Goal: Task Accomplishment & Management: Use online tool/utility

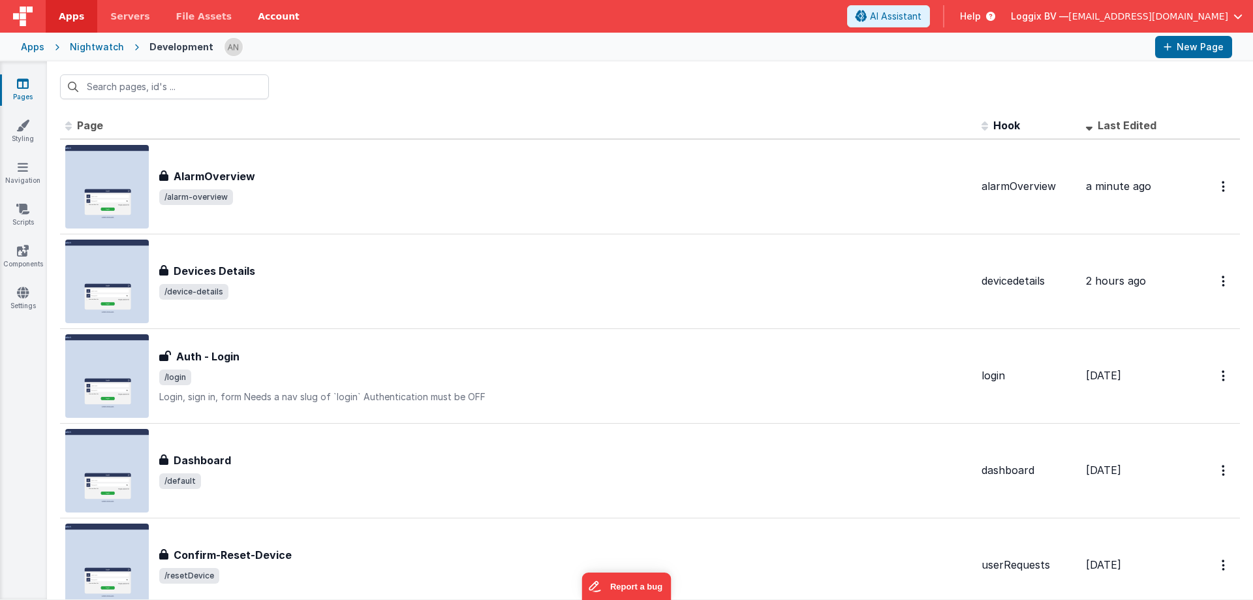
click at [284, 186] on div "AlarmOverview AlarmOverview /alarm-overview" at bounding box center [565, 186] width 812 height 37
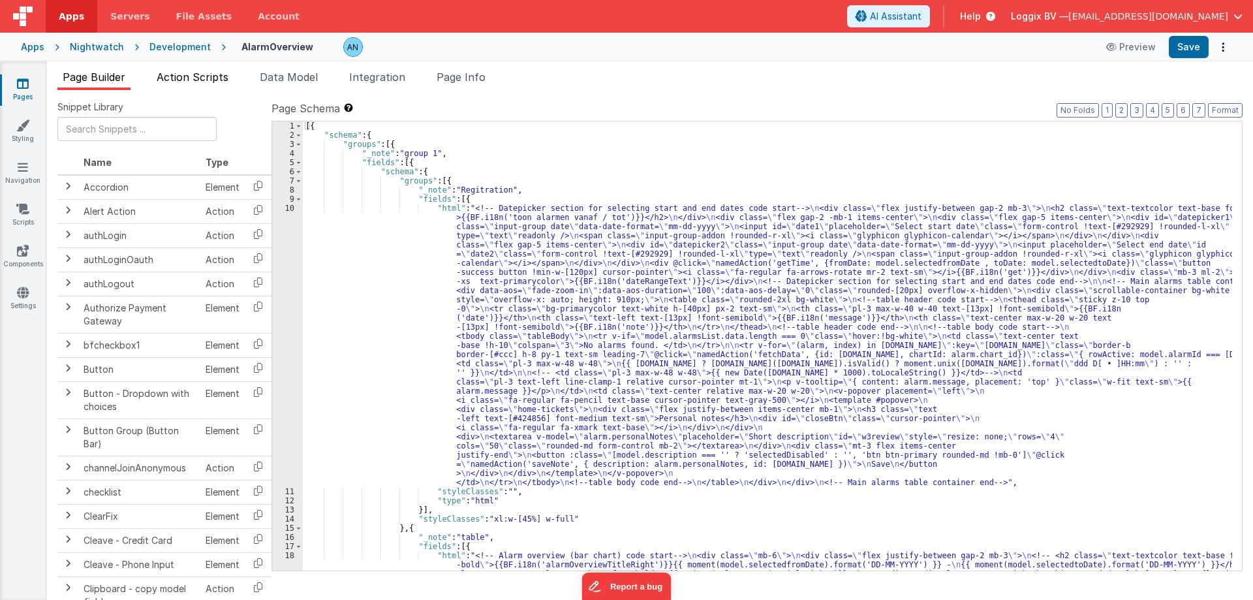
click at [216, 74] on span "Action Scripts" at bounding box center [193, 76] width 72 height 13
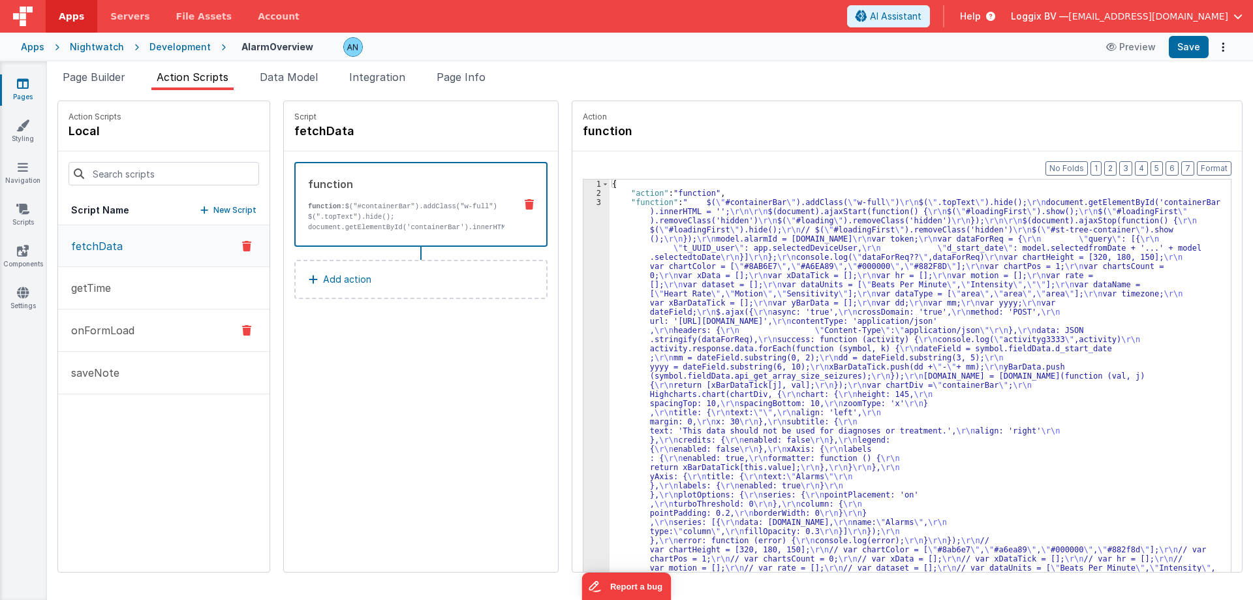
click at [160, 374] on button "saveNote" at bounding box center [163, 373] width 211 height 42
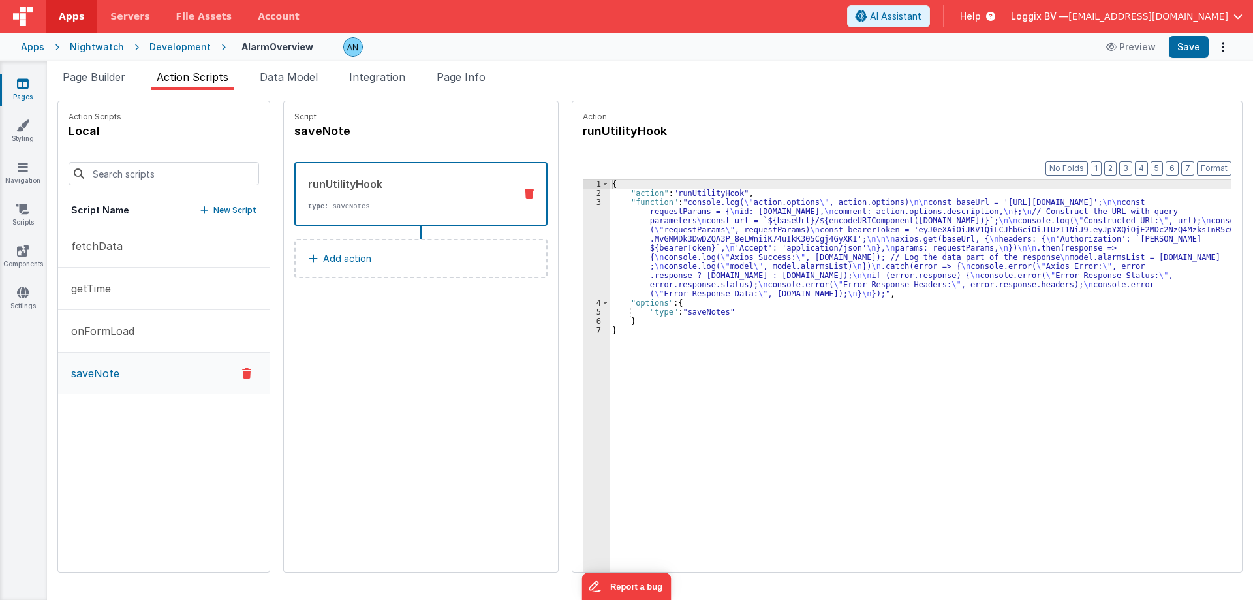
click at [583, 208] on div "3" at bounding box center [596, 248] width 26 height 100
click at [584, 204] on div "3" at bounding box center [596, 248] width 26 height 100
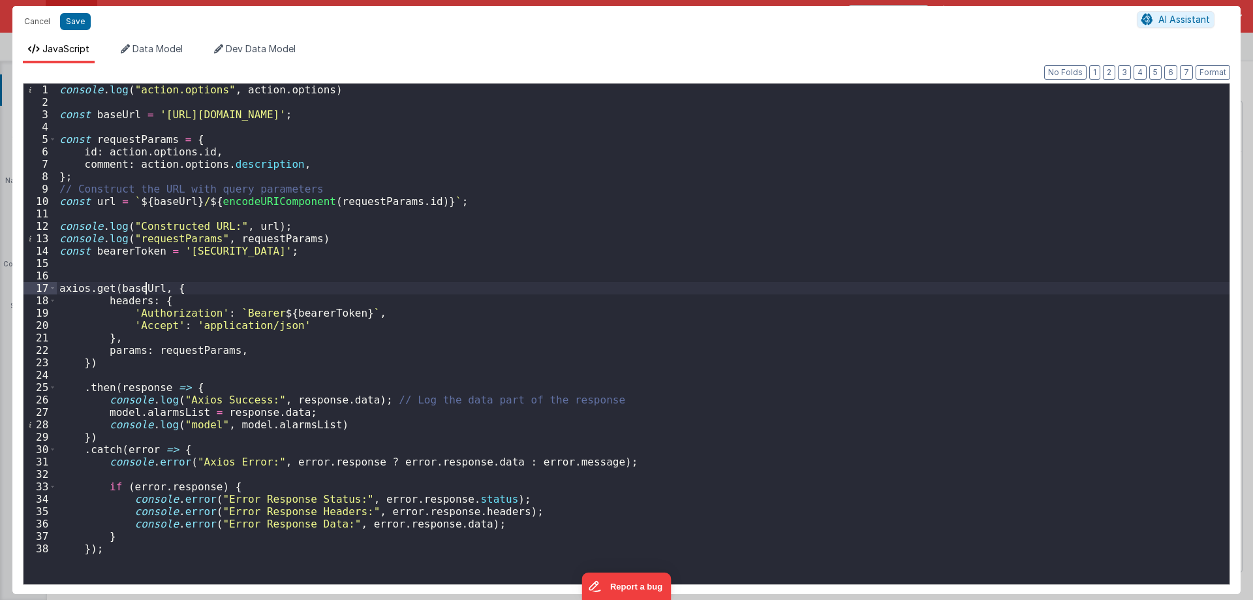
click at [145, 288] on div "console . log ( "action.options" , action . options ) const baseUrl = '[URL][DO…" at bounding box center [643, 346] width 1172 height 525
click at [108, 287] on div "console . log ( "action.options" , action . options ) const baseUrl = '[URL][DO…" at bounding box center [643, 346] width 1172 height 525
click at [250, 196] on div "console . log ( "action.options" , action . options ) const baseUrl = '[URL][DO…" at bounding box center [643, 346] width 1172 height 525
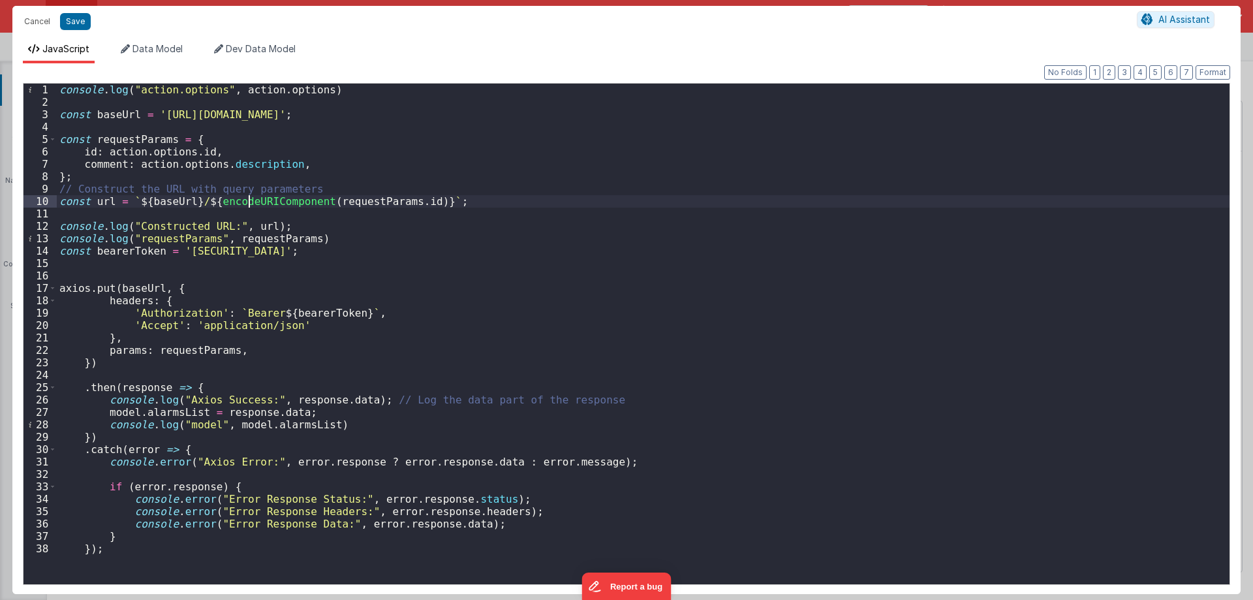
click at [250, 196] on div "console . log ( "action.options" , action . options ) const baseUrl = '[URL][DO…" at bounding box center [643, 346] width 1172 height 525
click at [307, 204] on div "console . log ( "action.options" , action . options ) const baseUrl = '[URL][DO…" at bounding box center [643, 346] width 1172 height 525
click at [249, 228] on div "console . log ( "action.options" , action . options ) const baseUrl = '[URL][DO…" at bounding box center [643, 346] width 1172 height 525
click at [144, 288] on div "console . log ( "action.options" , action . options ) const baseUrl = '[URL][DO…" at bounding box center [643, 346] width 1172 height 525
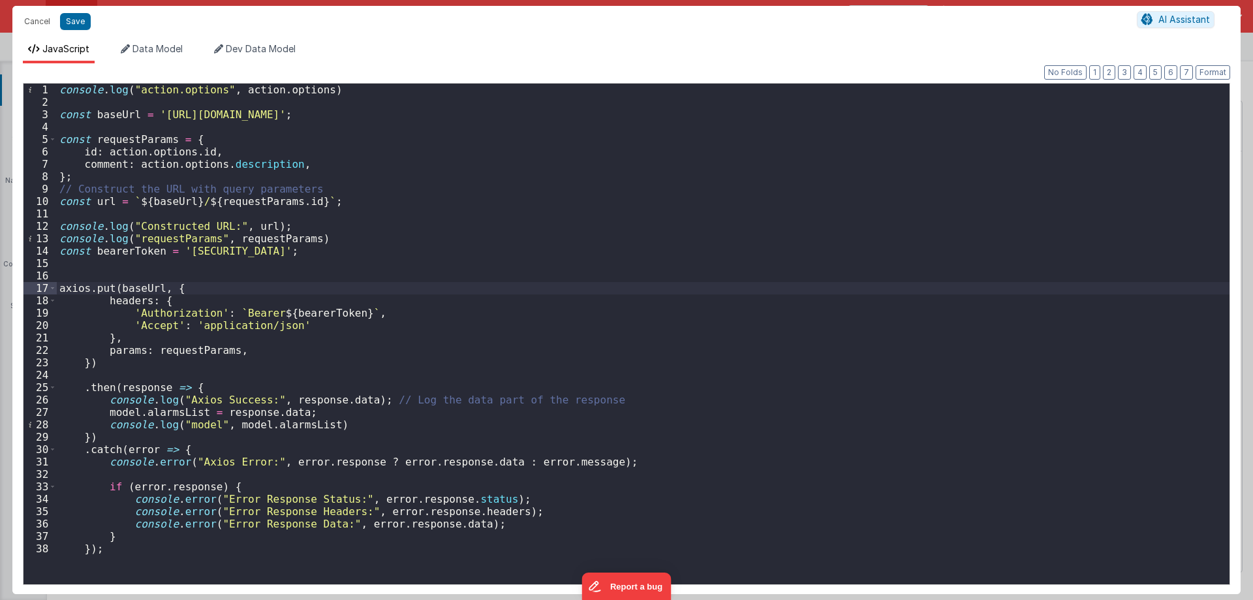
click at [142, 288] on div "console . log ( "action.options" , action . options ) const baseUrl = '[URL][DO…" at bounding box center [643, 346] width 1172 height 525
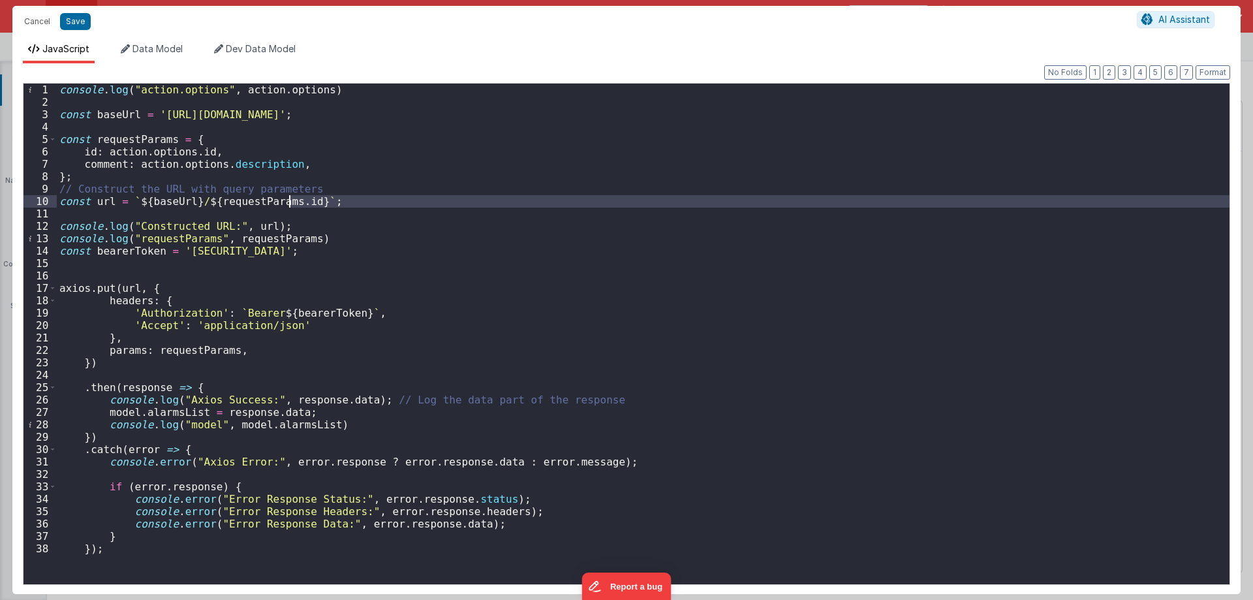
drag, startPoint x: 206, startPoint y: 202, endPoint x: 300, endPoint y: 205, distance: 94.7
click at [300, 205] on div "console . log ( "action.options" , action . options ) const baseUrl = '[URL][DO…" at bounding box center [643, 346] width 1172 height 525
click at [301, 198] on div "console . log ( "action.options" , action . options ) const baseUrl = '[URL][DO…" at bounding box center [643, 334] width 1172 height 500
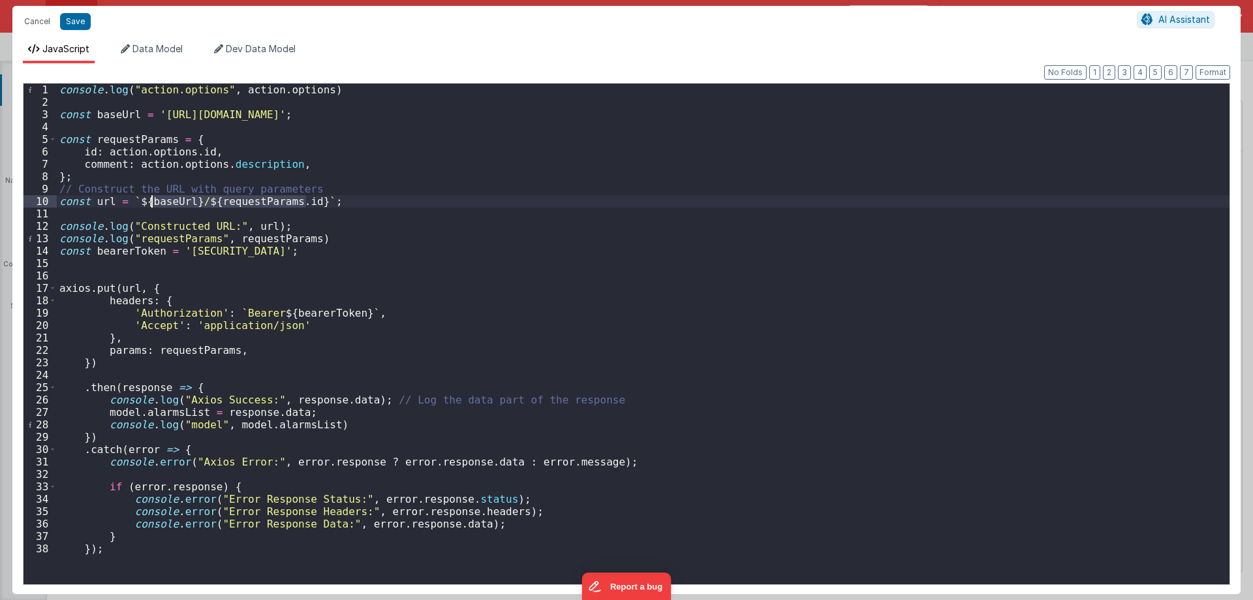
drag, startPoint x: 308, startPoint y: 200, endPoint x: 149, endPoint y: 204, distance: 159.3
click at [149, 204] on div "console . log ( "action.options" , action . options ) const baseUrl = '[URL][DO…" at bounding box center [643, 346] width 1172 height 525
click at [102, 196] on div "console . log ( "action.options" , action . options ) const baseUrl = '[URL][DO…" at bounding box center [643, 346] width 1172 height 525
click at [125, 285] on div "console . log ( "action.options" , action . options ) const baseUrl = '[URL][DO…" at bounding box center [643, 346] width 1172 height 525
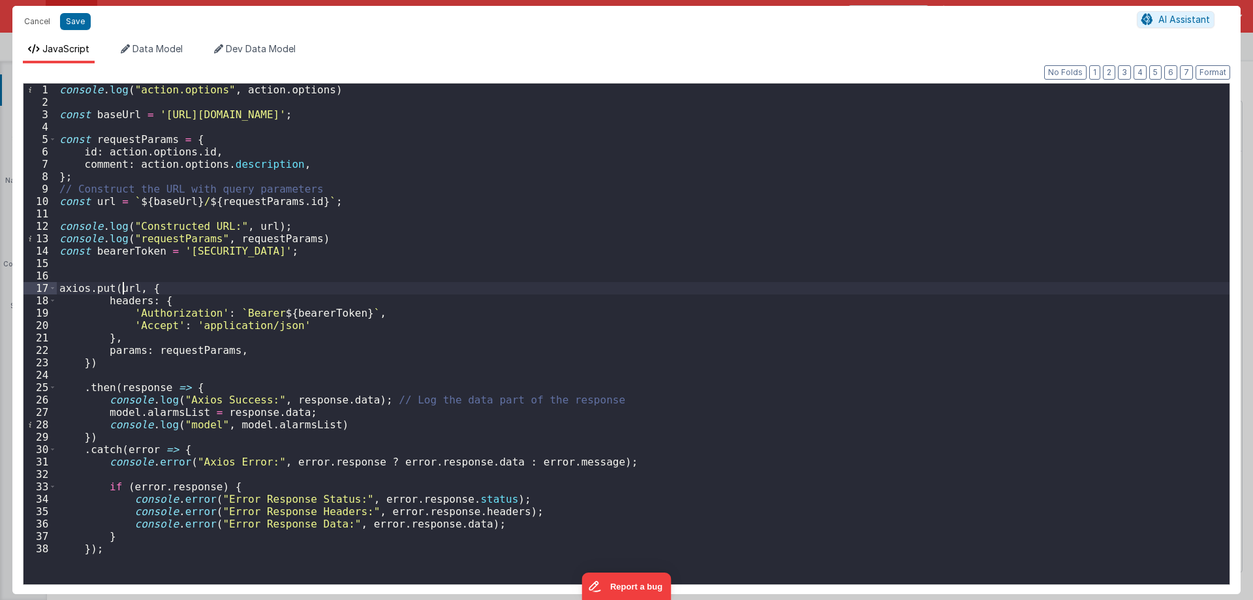
click at [125, 285] on div "console . log ( "action.options" , action . options ) const baseUrl = '[URL][DO…" at bounding box center [643, 346] width 1172 height 525
drag, startPoint x: 189, startPoint y: 201, endPoint x: 130, endPoint y: 206, distance: 58.3
click at [130, 206] on div "console . log ( "action.options" , action . options ) const baseUrl = '[URL][DO…" at bounding box center [643, 346] width 1172 height 525
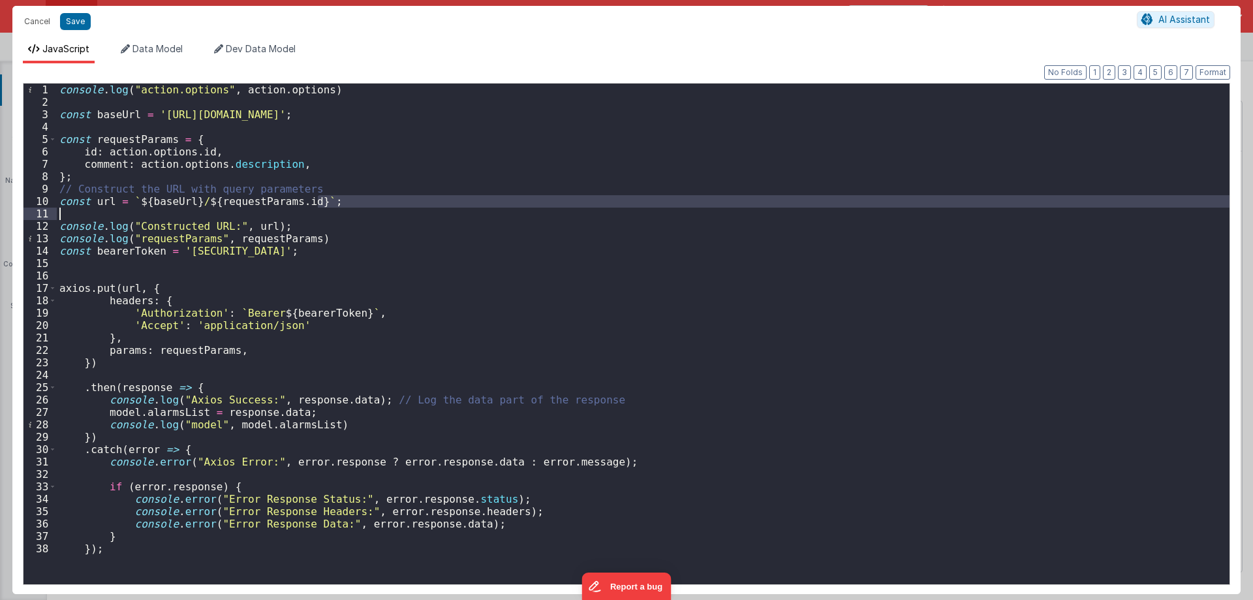
drag, startPoint x: 322, startPoint y: 203, endPoint x: 144, endPoint y: 207, distance: 178.2
click at [144, 207] on div "console . log ( "action.options" , action . options ) const baseUrl = '[URL][DO…" at bounding box center [643, 346] width 1172 height 525
click at [122, 288] on div "console . log ( "action.options" , action . options ) const baseUrl = '[URL][DO…" at bounding box center [643, 346] width 1172 height 525
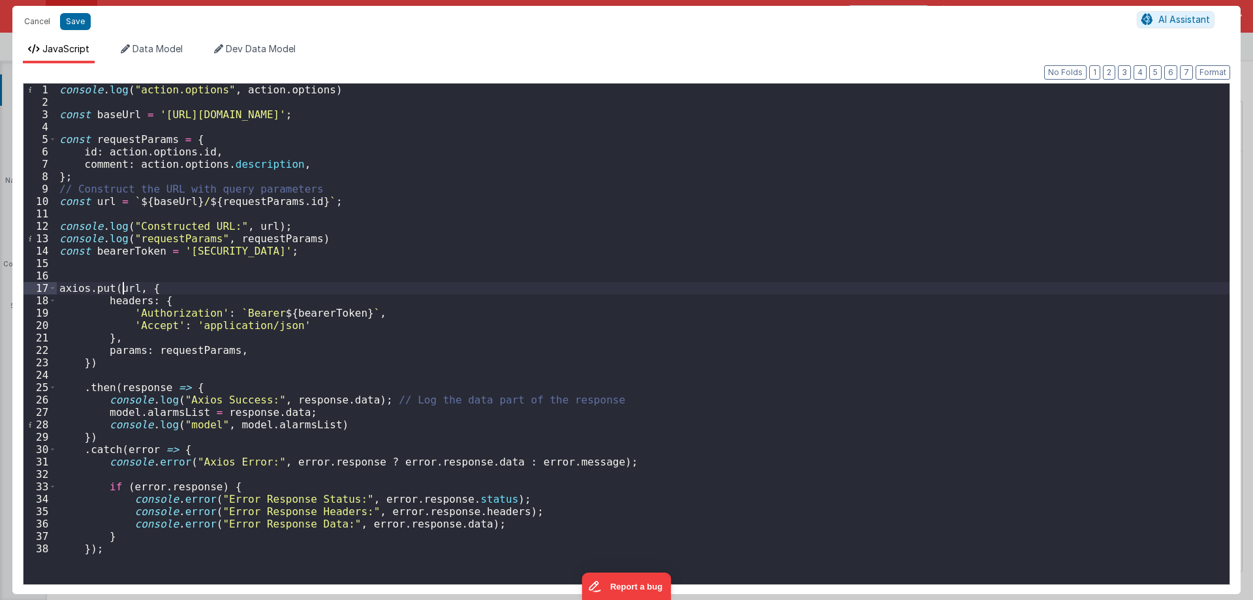
click at [122, 288] on div "console . log ( "action.options" , action . options ) const baseUrl = '[URL][DO…" at bounding box center [643, 346] width 1172 height 525
click at [158, 202] on div "console . log ( "action.options" , action . options ) const baseUrl = '[URL][DO…" at bounding box center [643, 346] width 1172 height 525
drag, startPoint x: 367, startPoint y: 118, endPoint x: 199, endPoint y: 119, distance: 167.7
click at [199, 119] on div "console . log ( "action.options" , action . options ) const baseUrl = '[URL][DO…" at bounding box center [643, 346] width 1172 height 525
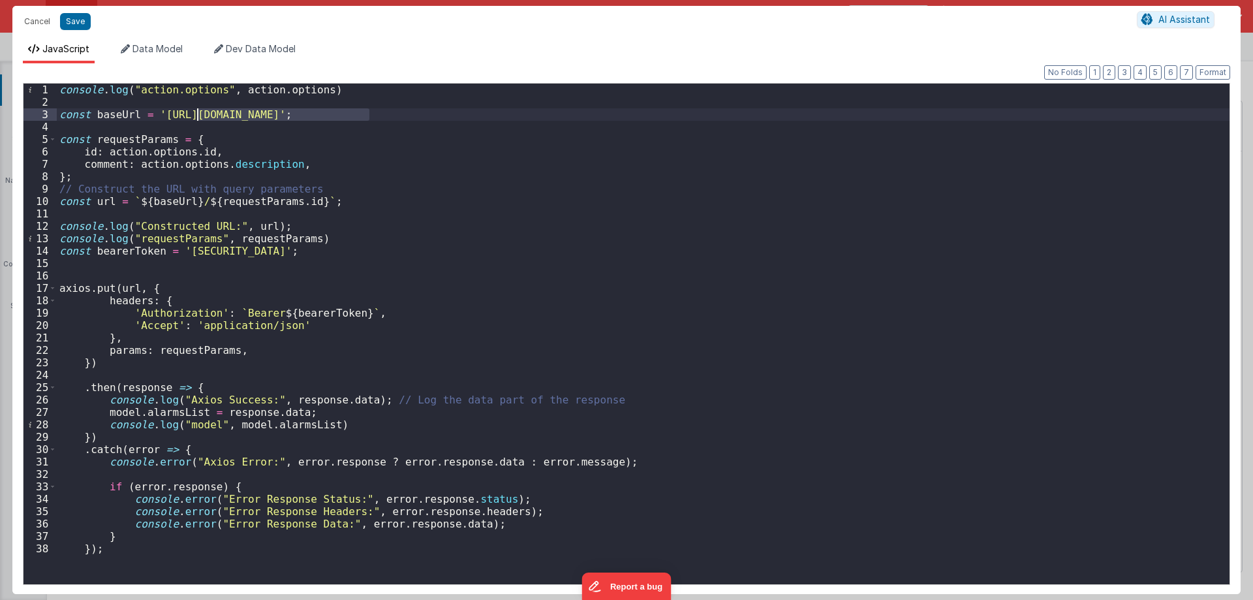
click at [166, 296] on div "console . log ( "action.options" , action . options ) const baseUrl = '[URL][DO…" at bounding box center [643, 346] width 1172 height 525
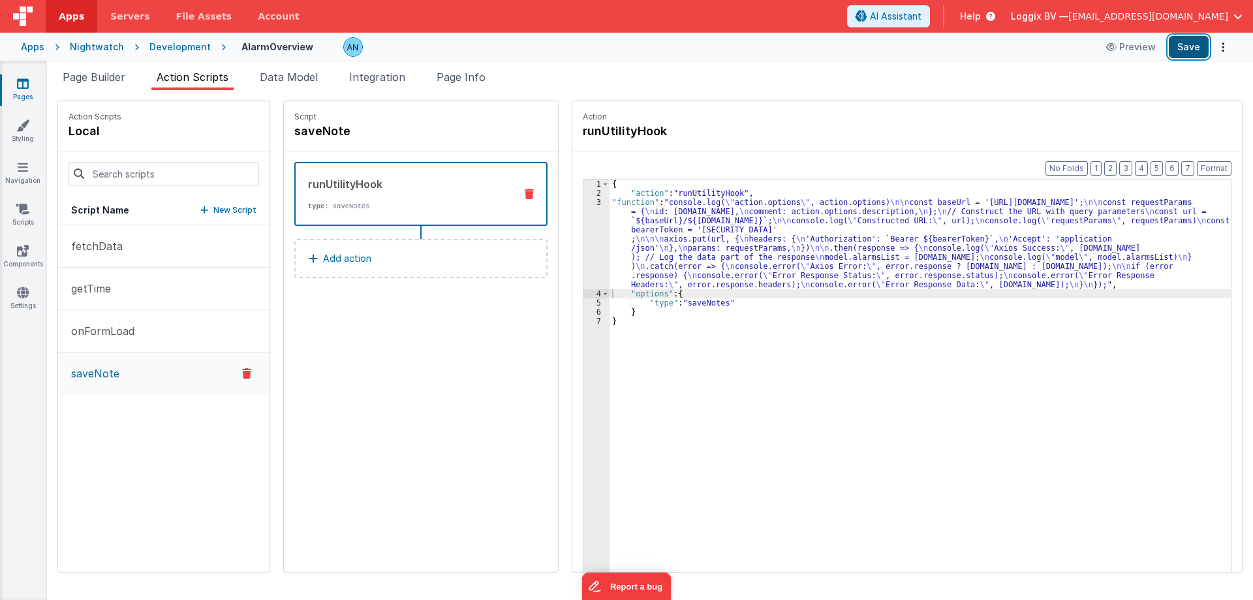
click at [1200, 44] on button "Save" at bounding box center [1189, 47] width 40 height 22
click at [590, 209] on div "3" at bounding box center [596, 243] width 26 height 91
click at [583, 206] on div "3" at bounding box center [596, 243] width 26 height 91
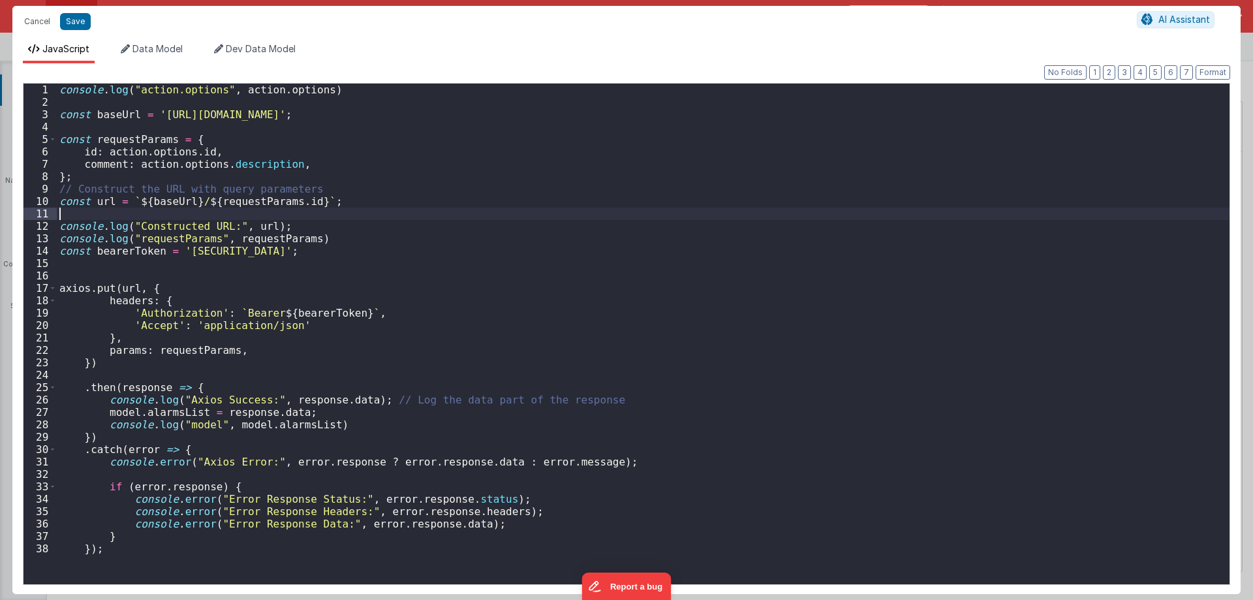
click at [584, 201] on div "console . log ( "action.options" , action . options ) const baseUrl = '[URL][DO…" at bounding box center [643, 346] width 1172 height 525
click at [181, 250] on div "console . log ( "action.options" , action . options ) const baseUrl = '[URL][DO…" at bounding box center [643, 346] width 1172 height 525
click at [260, 312] on div "console . log ( "action.options" , action . options ) const baseUrl = '[URL][DO…" at bounding box center [643, 346] width 1172 height 525
click at [261, 312] on div "console . log ( "action.options" , action . options ) const baseUrl = '[URL][DO…" at bounding box center [643, 346] width 1172 height 525
click at [151, 326] on div "console . log ( "action.options" , action . options ) const baseUrl = '[URL][DO…" at bounding box center [643, 346] width 1172 height 525
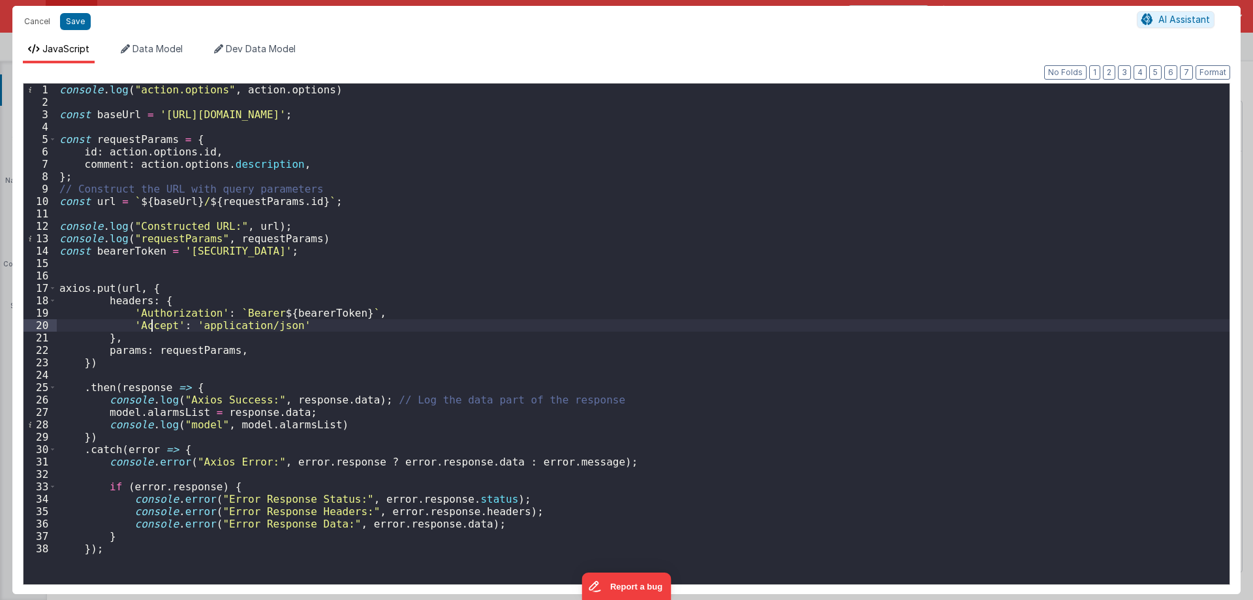
click at [151, 326] on div "console . log ( "action.options" , action . options ) const baseUrl = '[URL][DO…" at bounding box center [643, 346] width 1172 height 525
click at [33, 21] on button "Cancel" at bounding box center [37, 21] width 39 height 18
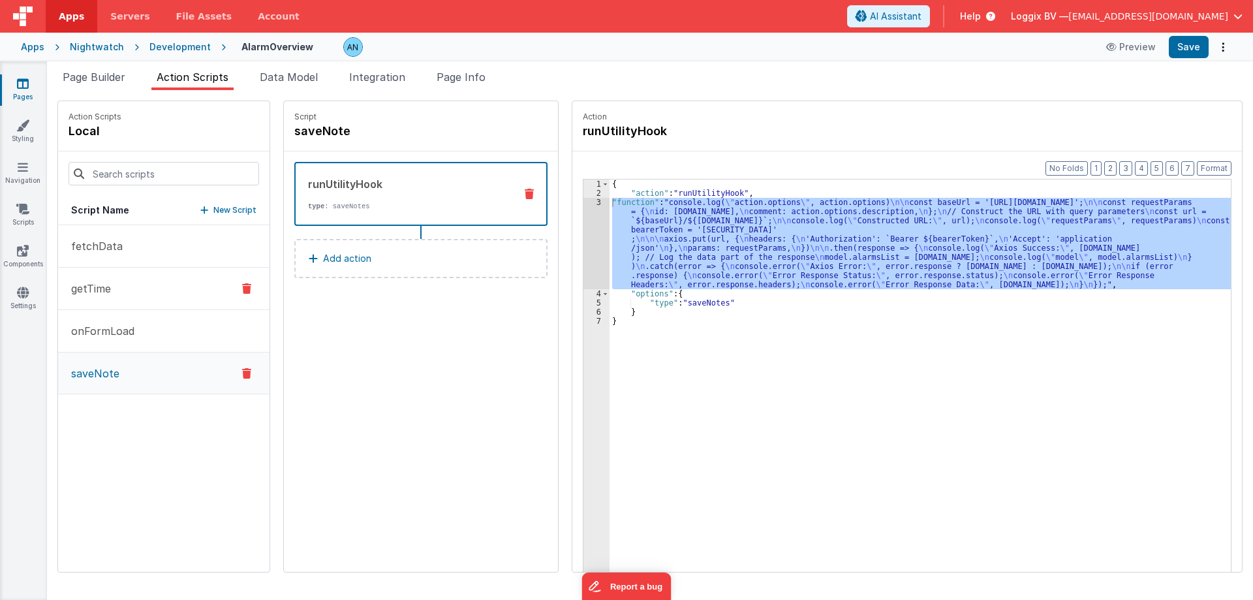
click at [104, 290] on p "getTime" at bounding box center [87, 289] width 48 height 16
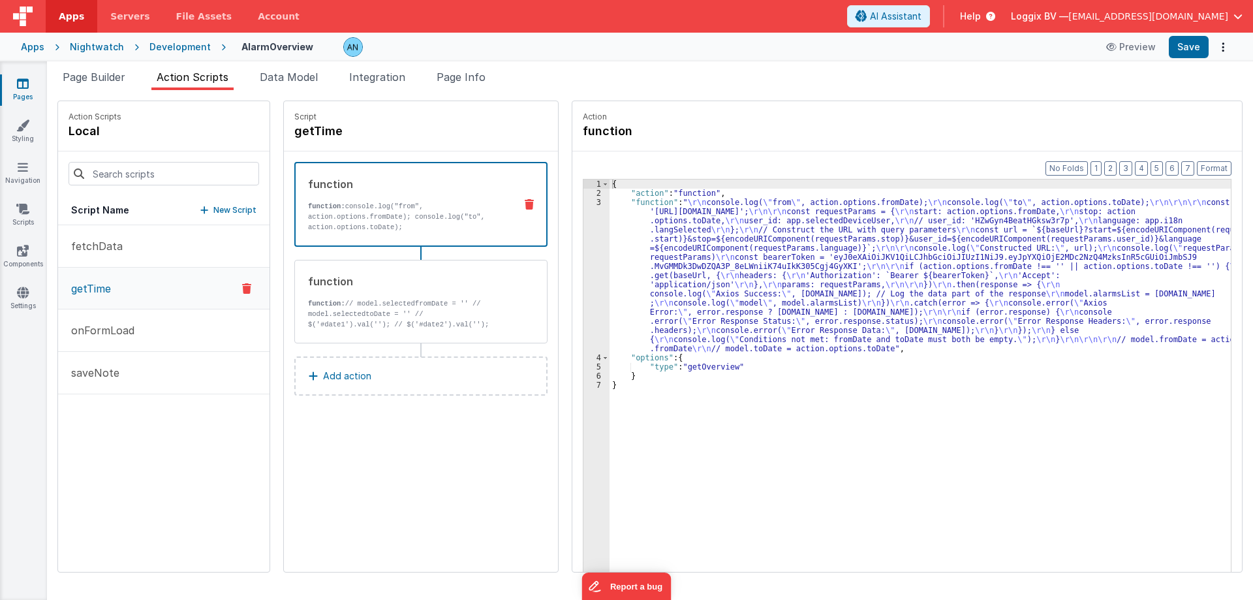
click at [583, 198] on div "3" at bounding box center [596, 275] width 26 height 155
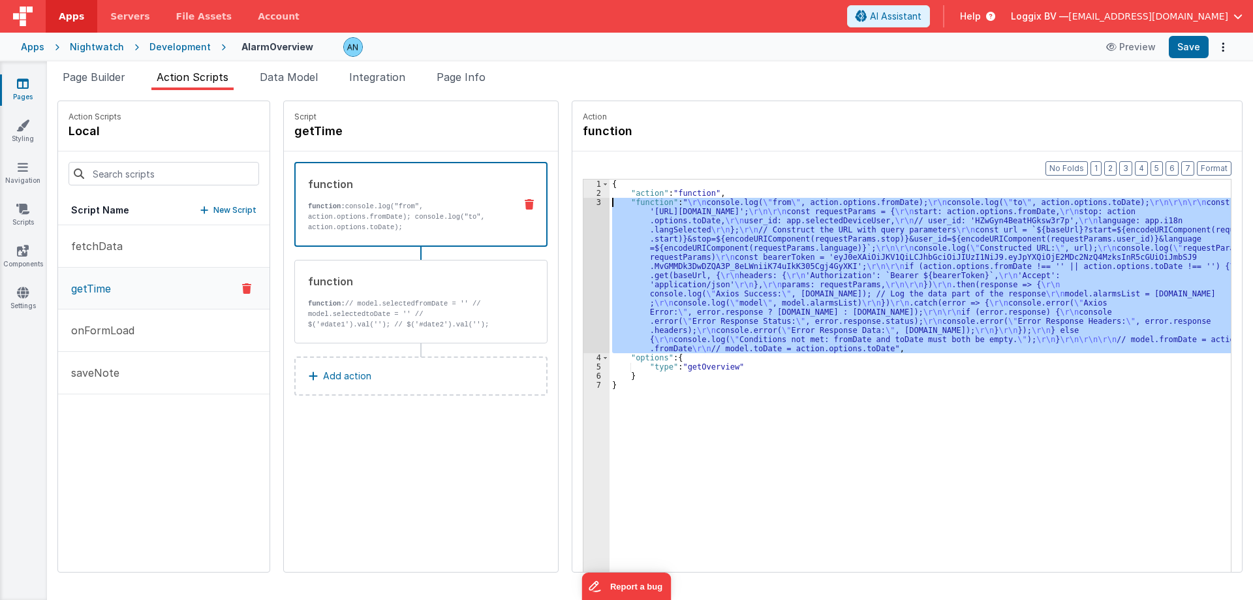
click at [586, 201] on div "3" at bounding box center [596, 275] width 26 height 155
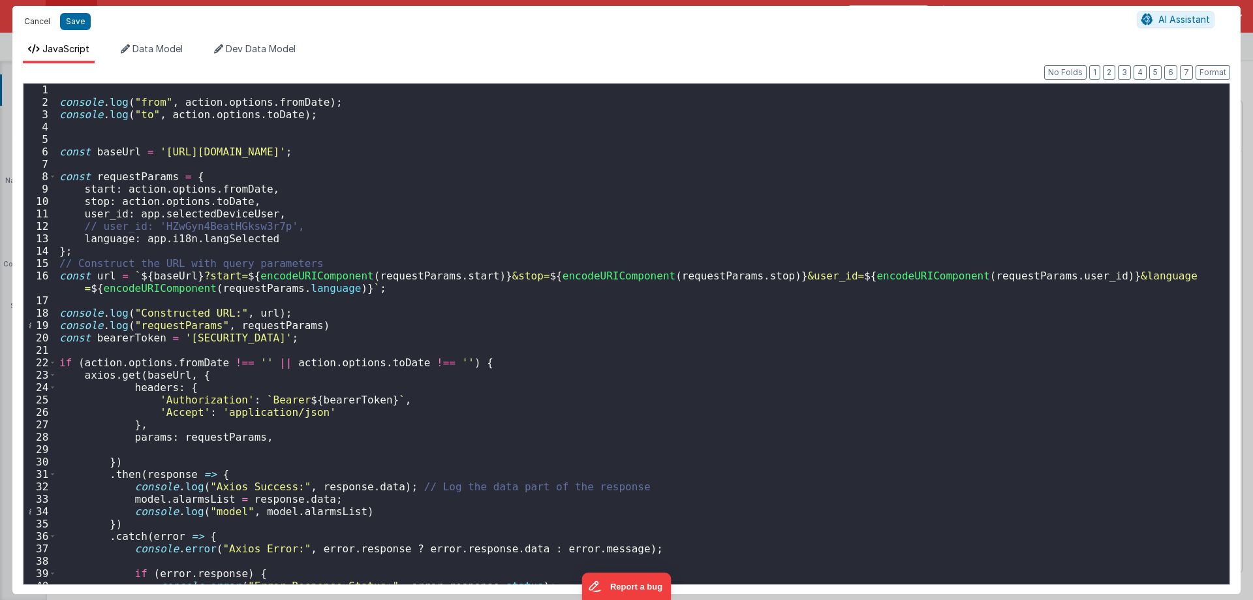
click at [38, 20] on button "Cancel" at bounding box center [37, 21] width 39 height 18
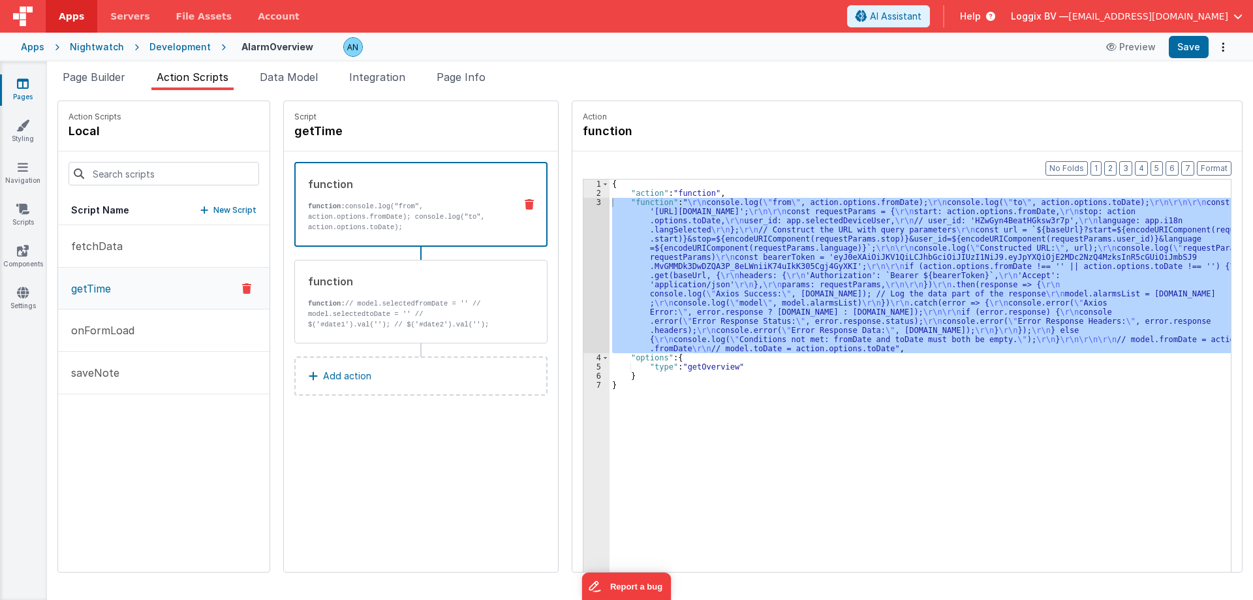
drag, startPoint x: 156, startPoint y: 363, endPoint x: 634, endPoint y: 296, distance: 482.2
click at [157, 363] on button "saveNote" at bounding box center [163, 373] width 211 height 42
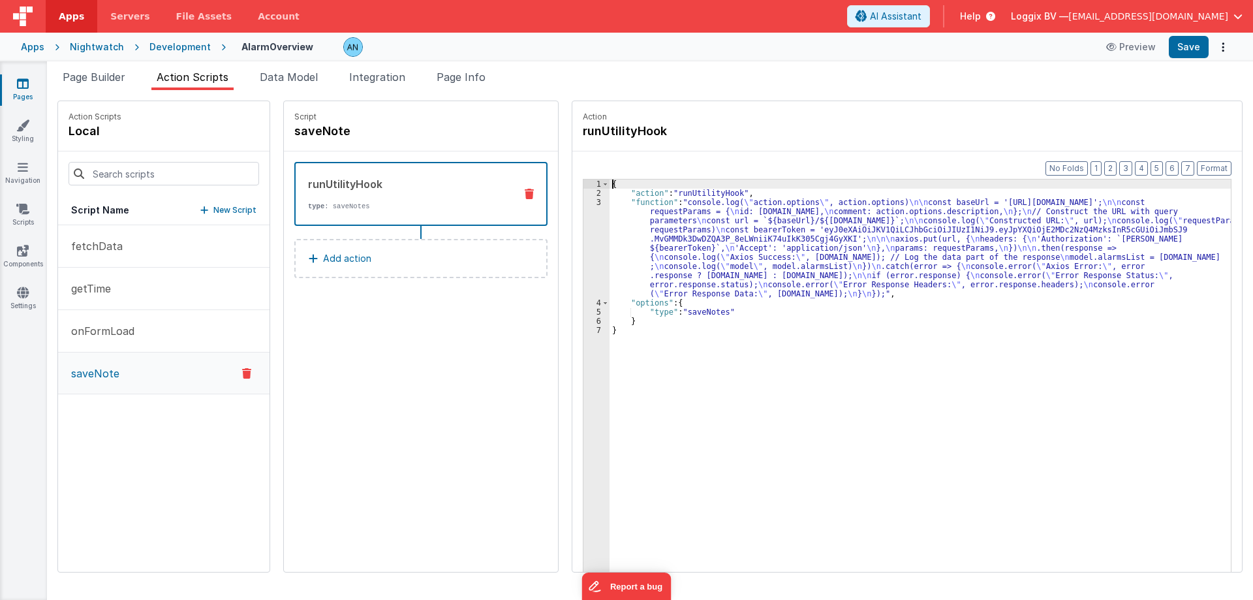
click at [587, 211] on div "3" at bounding box center [596, 248] width 26 height 100
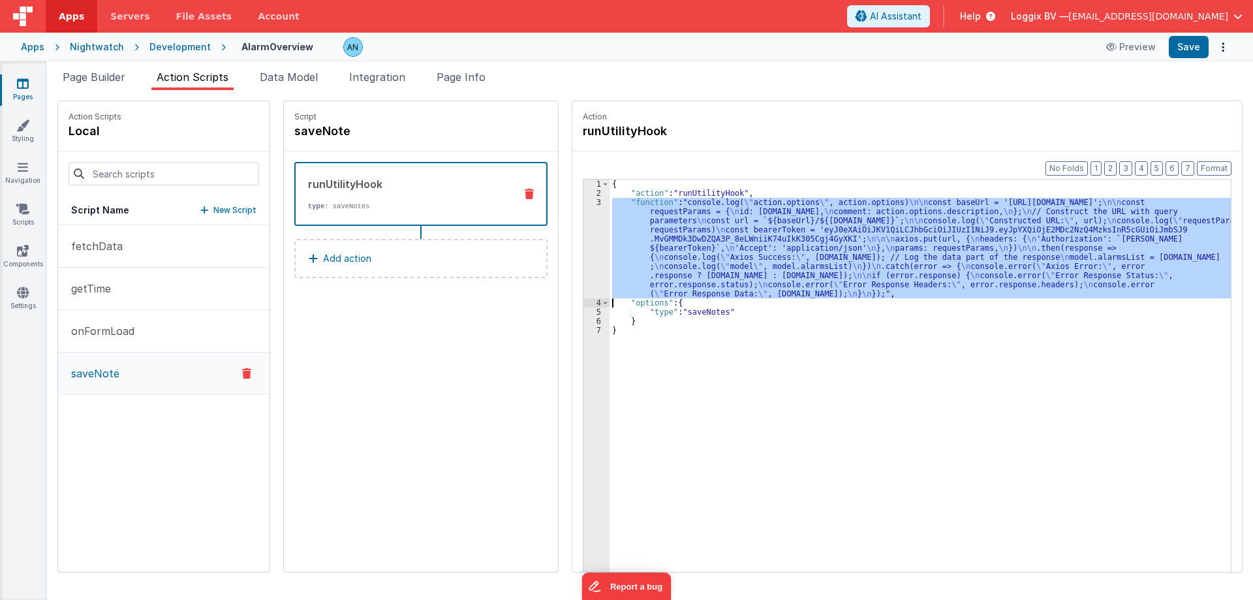
click at [587, 207] on div "3" at bounding box center [596, 248] width 26 height 100
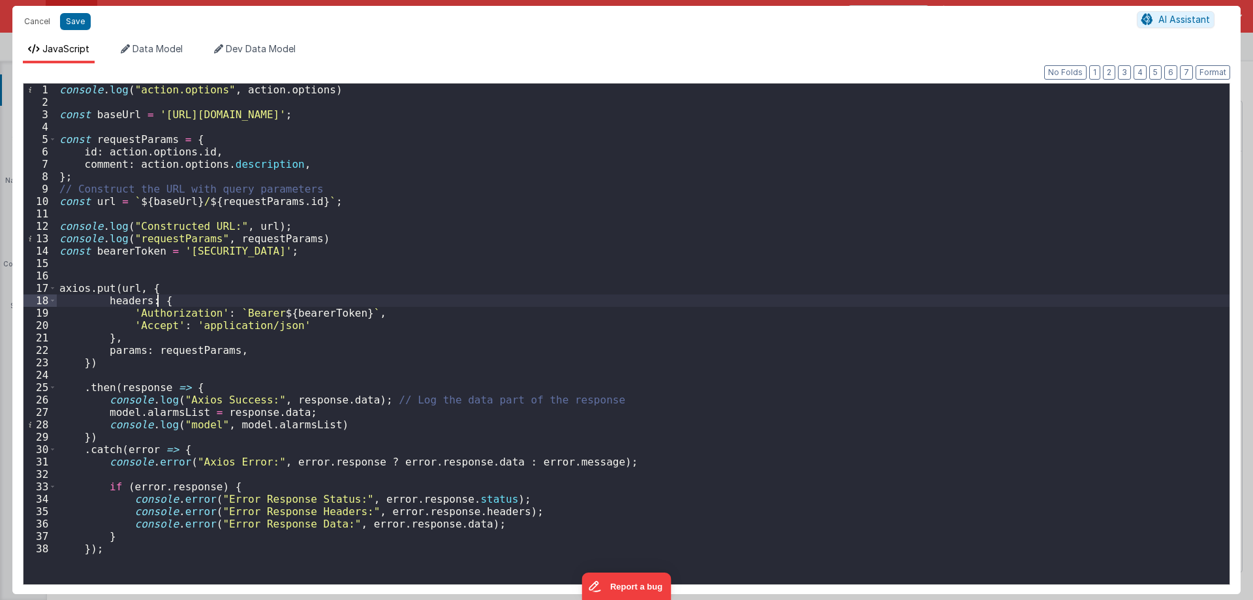
click at [157, 296] on div "console . log ( "action.options" , action . options ) const baseUrl = '[URL][DO…" at bounding box center [643, 346] width 1172 height 525
click at [157, 291] on div "console . log ( "action.options" , action . options ) const baseUrl = '[URL][DO…" at bounding box center [643, 346] width 1172 height 525
click at [125, 286] on div "console . log ( "action.options" , action . options ) const baseUrl = '[URL][DO…" at bounding box center [643, 346] width 1172 height 525
click at [124, 348] on div "console . log ( "action.options" , action . options ) const baseUrl = '[URL][DO…" at bounding box center [643, 346] width 1172 height 525
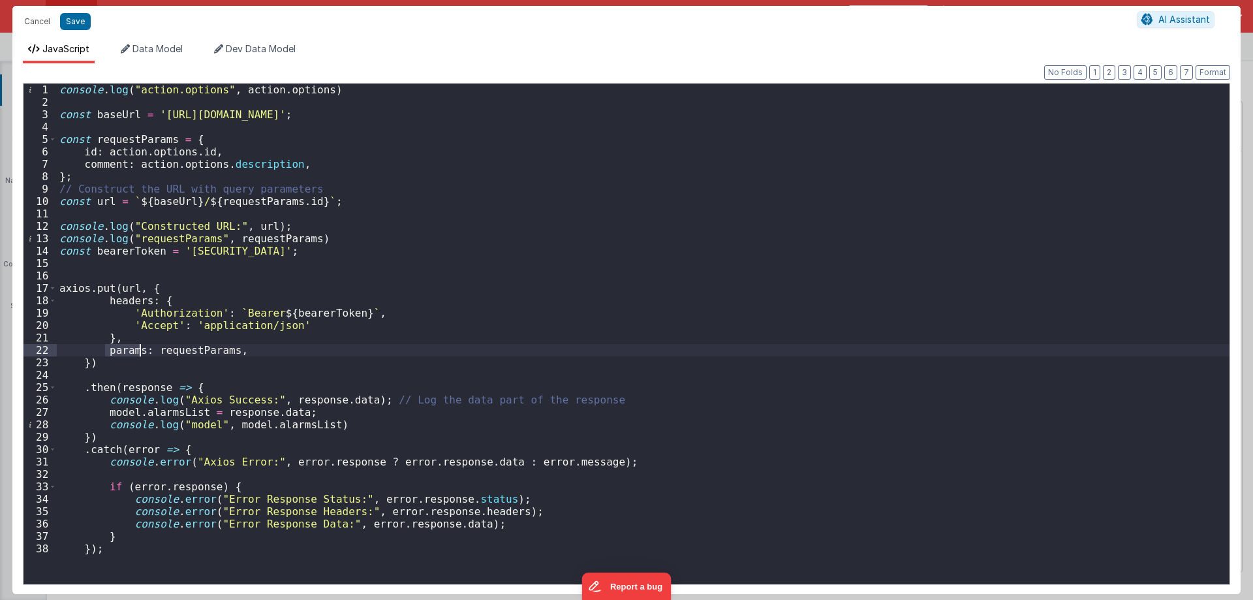
click at [124, 348] on div "console . log ( "action.options" , action . options ) const baseUrl = '[URL][DO…" at bounding box center [643, 346] width 1172 height 525
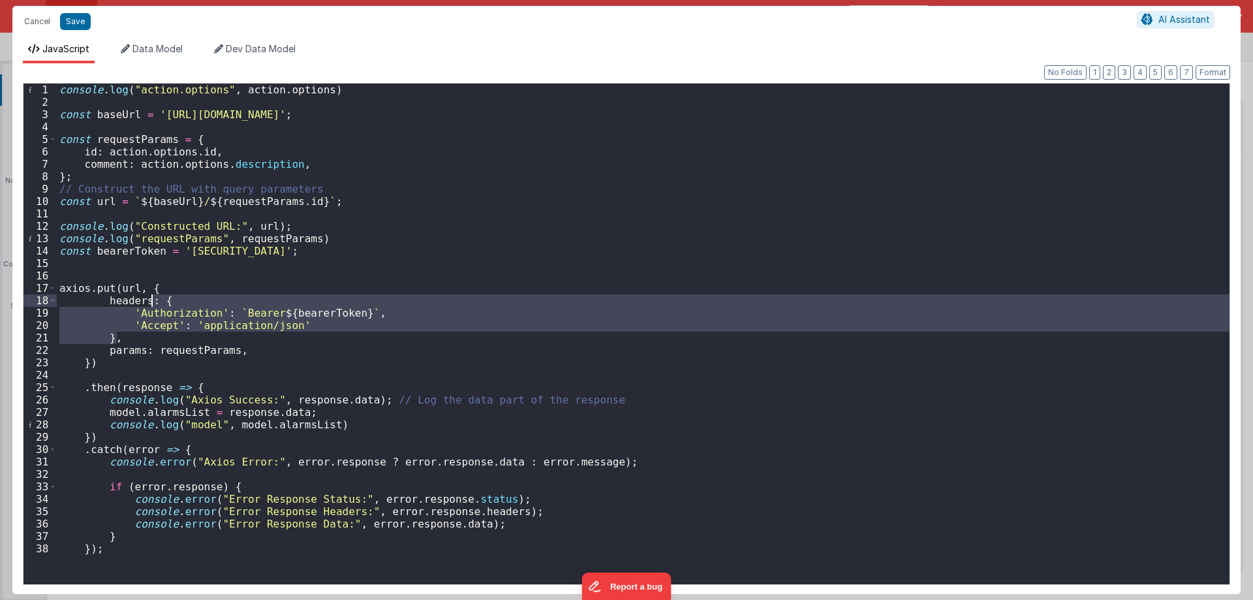
drag, startPoint x: 136, startPoint y: 326, endPoint x: 153, endPoint y: 306, distance: 26.3
click at [153, 306] on div "console . log ( "action.options" , action . options ) const baseUrl = '[URL][DO…" at bounding box center [643, 346] width 1172 height 525
click at [153, 354] on div "console . log ( "action.options" , action . options ) const baseUrl = '[URL][DO…" at bounding box center [643, 346] width 1172 height 525
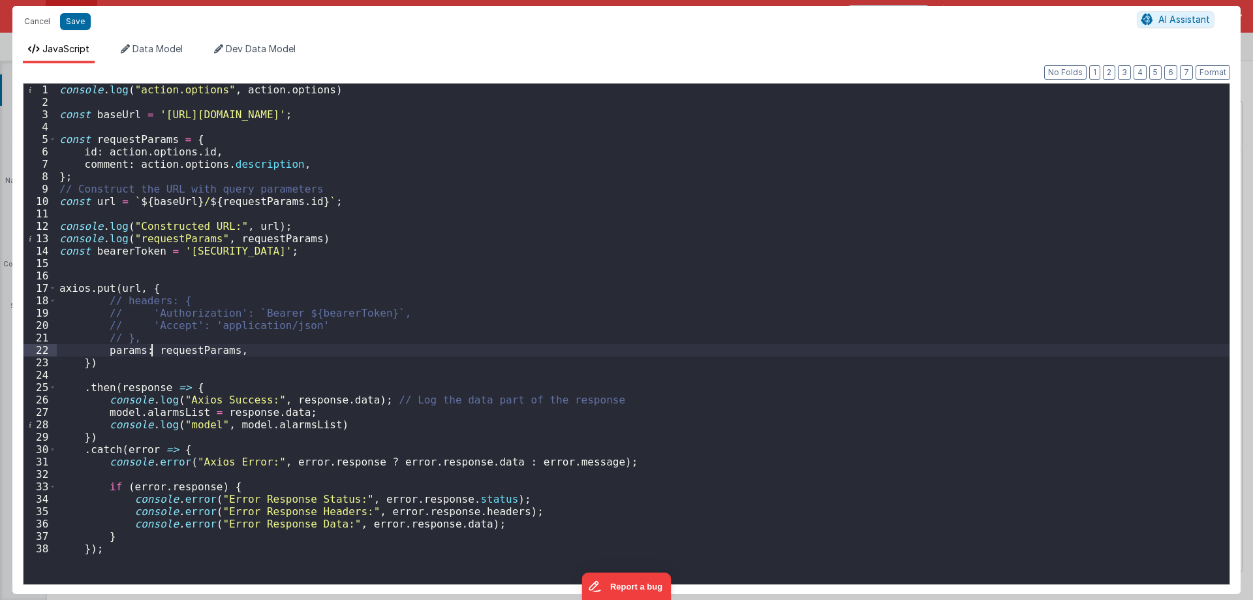
click at [130, 352] on div "console . log ( "action.options" , action . options ) const baseUrl = '[URL][DO…" at bounding box center [643, 346] width 1172 height 525
drag, startPoint x: 130, startPoint y: 352, endPoint x: 141, endPoint y: 356, distance: 11.6
click at [141, 356] on div "console . log ( "action.options" , action . options ) const baseUrl = '[URL][DO…" at bounding box center [643, 346] width 1172 height 525
click at [137, 152] on div "console . log ( "action.options" , action . options ) const baseUrl = '[URL][DO…" at bounding box center [643, 346] width 1172 height 525
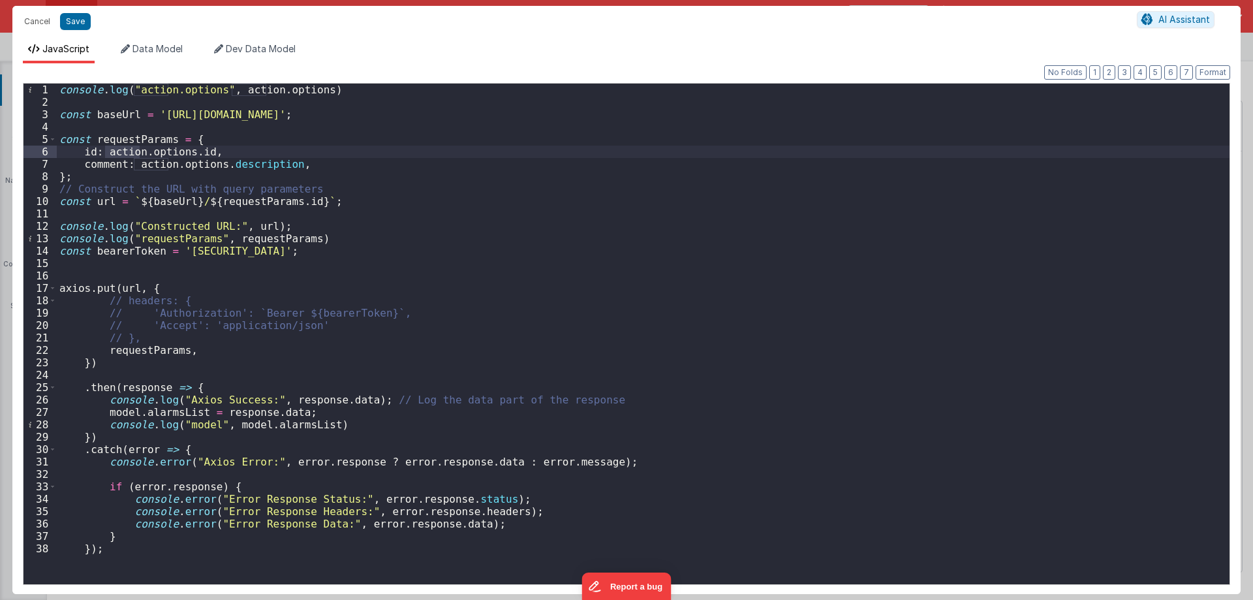
click at [127, 149] on div "console . log ( "action.options" , action . options ) const baseUrl = '[URL][DO…" at bounding box center [643, 334] width 1172 height 500
click at [152, 329] on div "console . log ( "action.options" , action . options ) const baseUrl = '[URL][DO…" at bounding box center [643, 346] width 1172 height 525
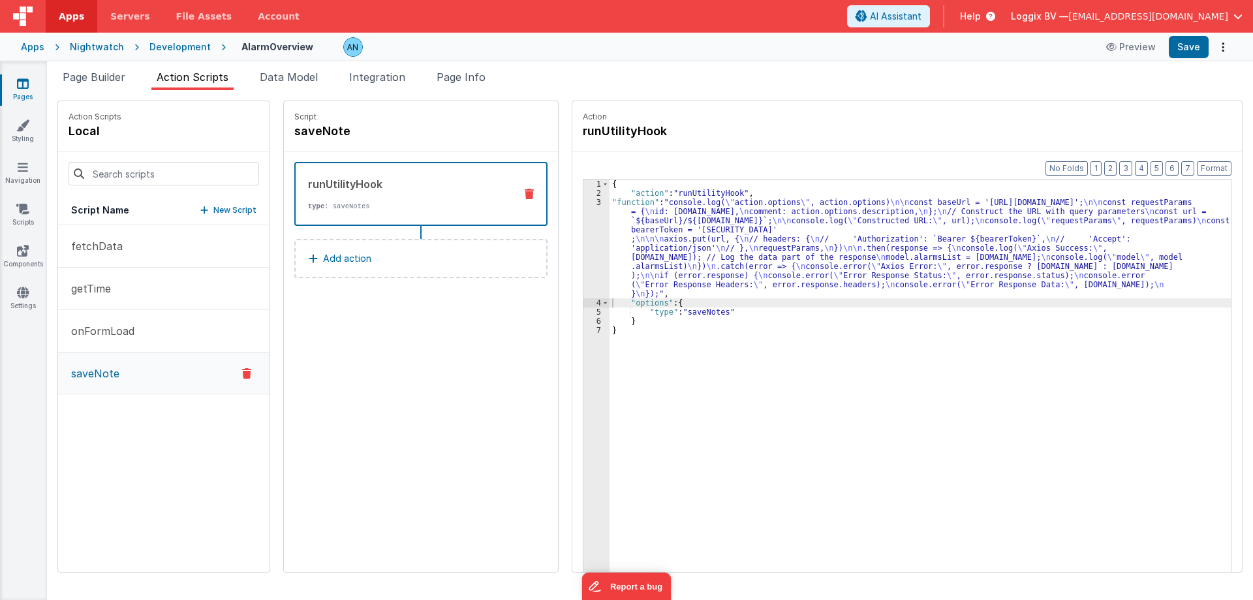
click at [583, 228] on div "3" at bounding box center [596, 248] width 26 height 100
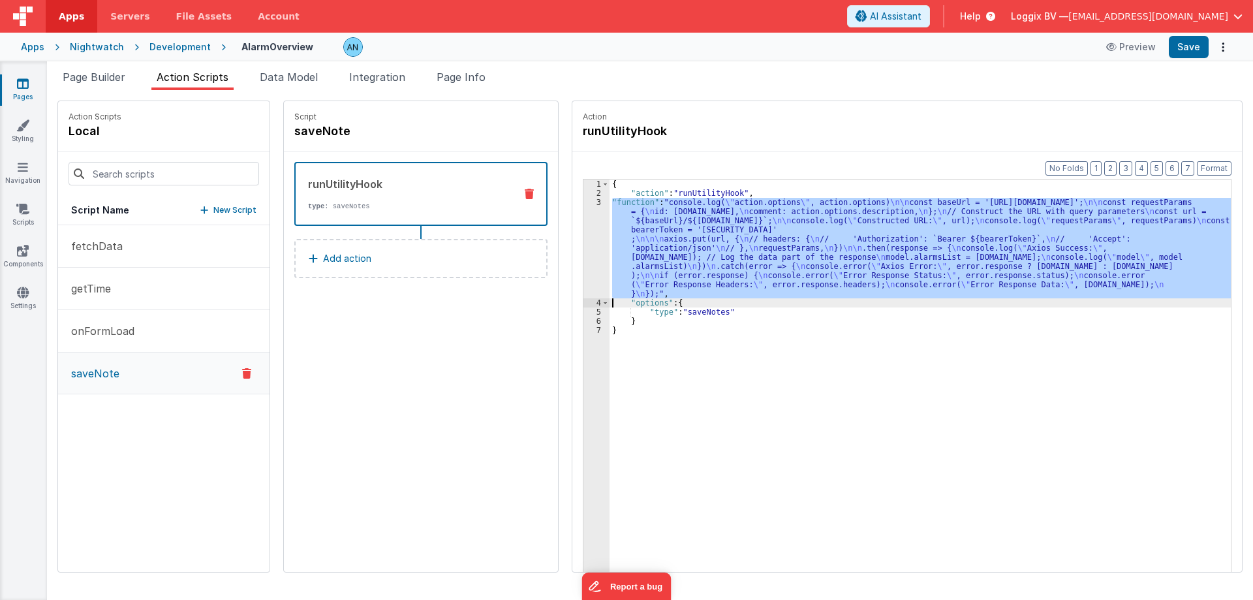
click at [587, 209] on div "3" at bounding box center [596, 248] width 26 height 100
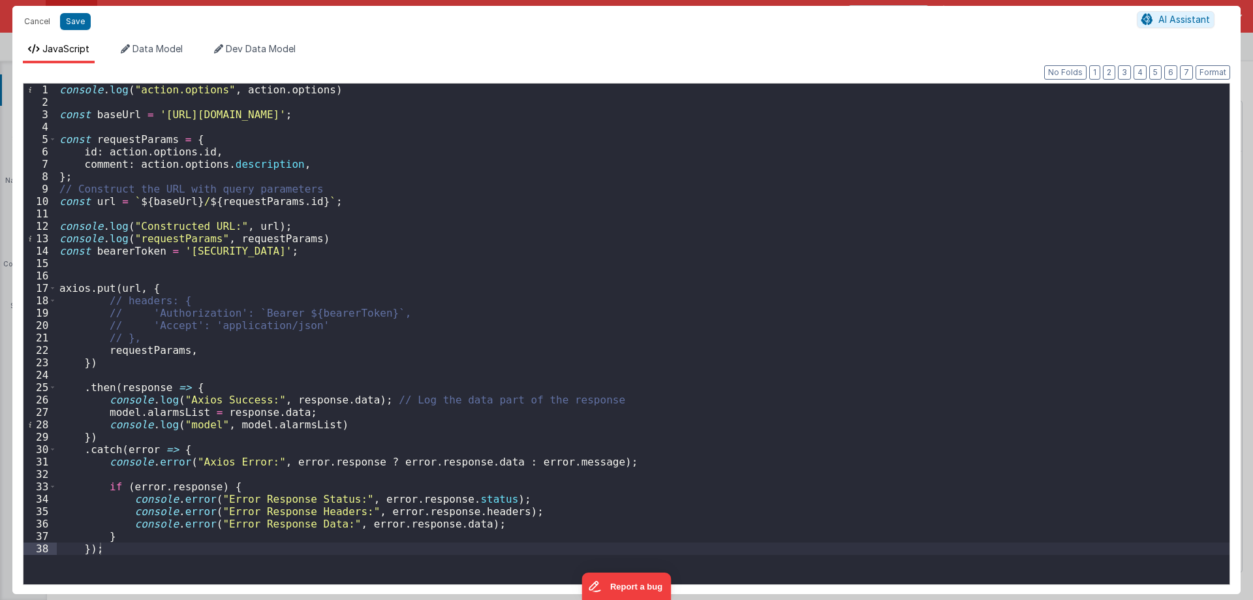
click at [199, 251] on div "console . log ( "action.options" , action . options ) const baseUrl = '[URL][DO…" at bounding box center [643, 346] width 1172 height 525
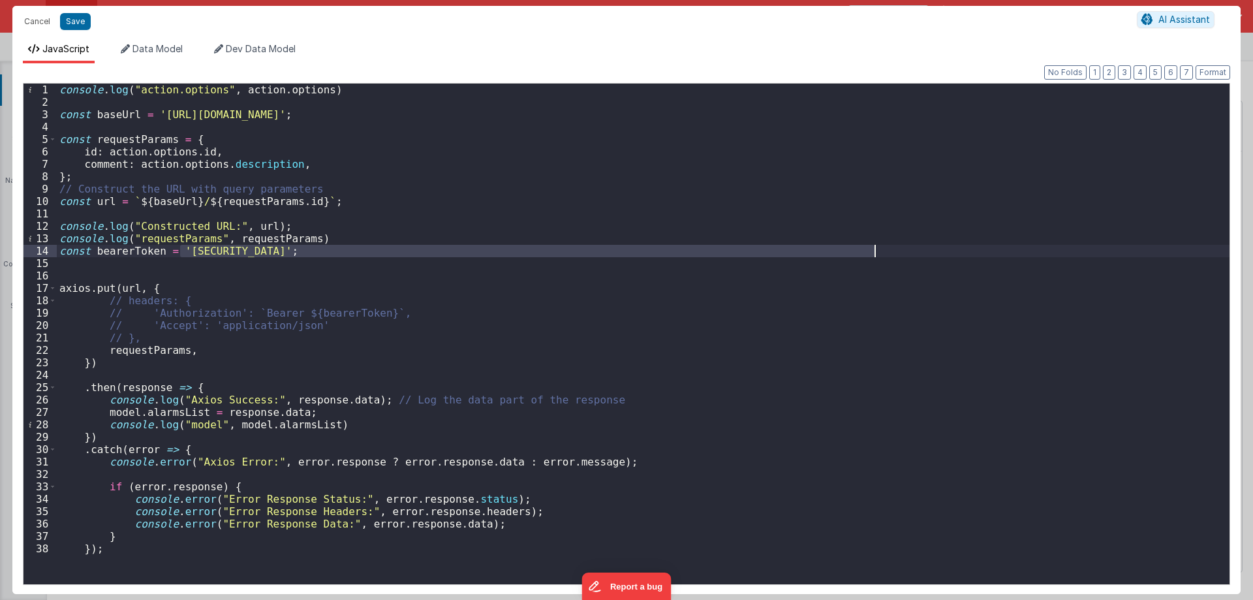
drag, startPoint x: 199, startPoint y: 251, endPoint x: 802, endPoint y: 254, distance: 602.9
click at [802, 254] on div "console . log ( "action.options" , action . options ) const baseUrl = '[URL][DO…" at bounding box center [643, 346] width 1172 height 525
click at [192, 278] on div "console . log ( "action.options" , action . options ) const baseUrl = '[URL][DO…" at bounding box center [643, 346] width 1172 height 525
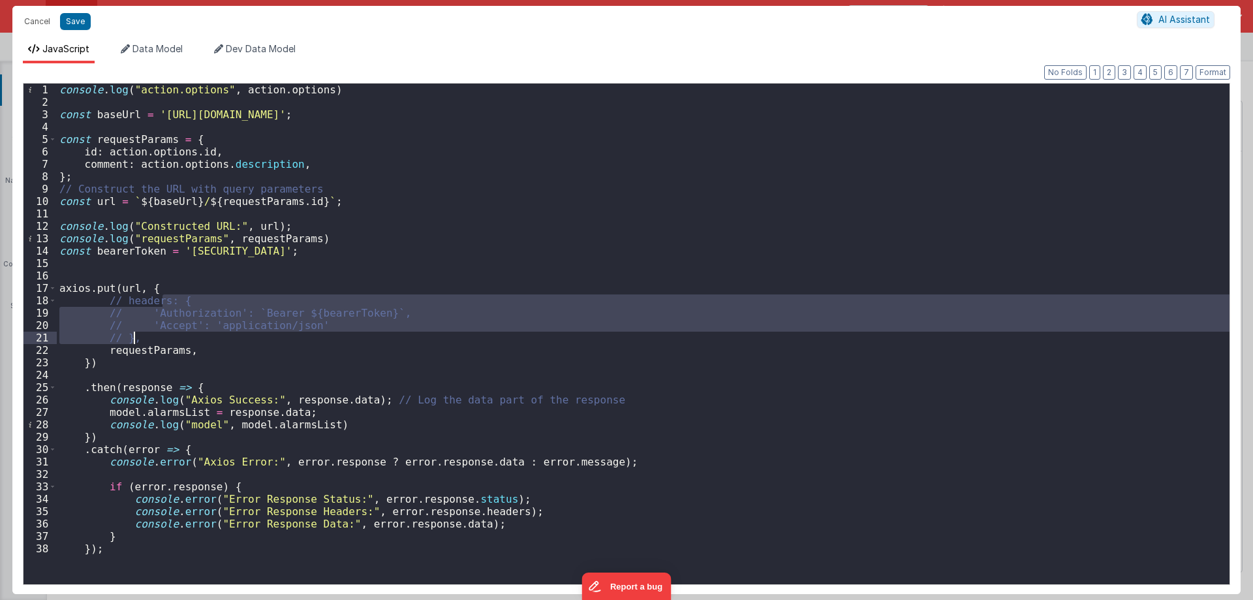
drag, startPoint x: 165, startPoint y: 298, endPoint x: 163, endPoint y: 337, distance: 38.5
click at [163, 337] on div "console . log ( "action.options" , action . options ) const baseUrl = '[URL][DO…" at bounding box center [643, 346] width 1172 height 525
click at [157, 296] on div "console . log ( "action.options" , action . options ) const baseUrl = '[URL][DO…" at bounding box center [643, 334] width 1172 height 500
drag, startPoint x: 104, startPoint y: 303, endPoint x: 109, endPoint y: 339, distance: 36.2
click at [109, 339] on div "console . log ( "action.options" , action . options ) const baseUrl = '[URL][DO…" at bounding box center [643, 346] width 1172 height 525
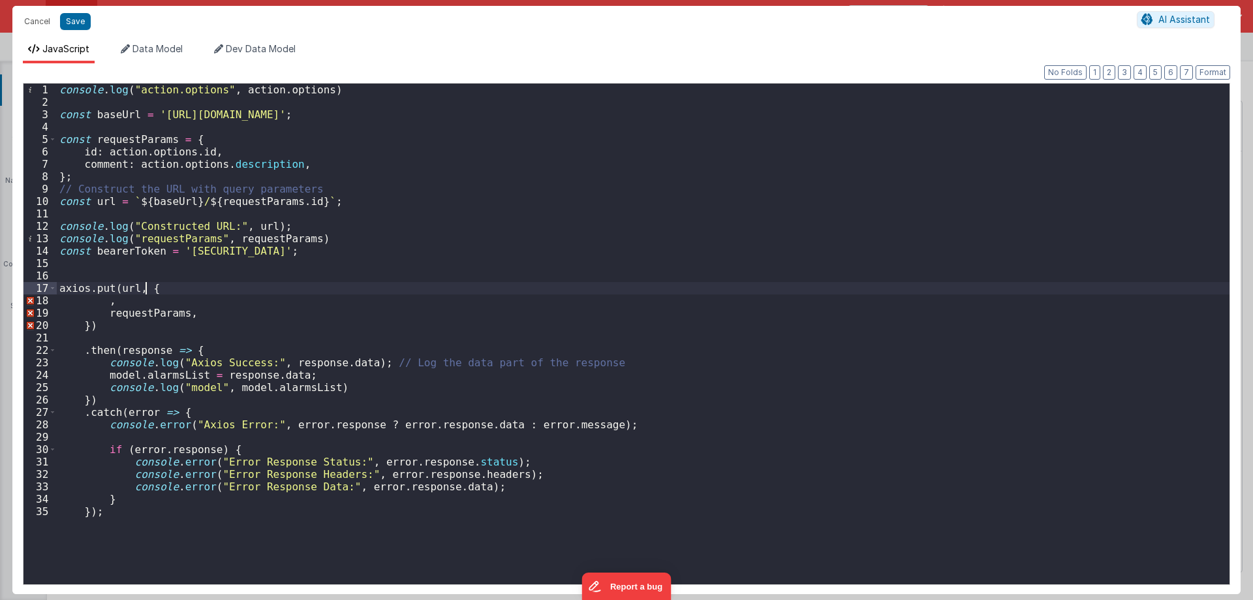
click at [143, 286] on div "console . log ( "action.options" , action . options ) const baseUrl = '[URL][DO…" at bounding box center [643, 346] width 1172 height 525
paste textarea
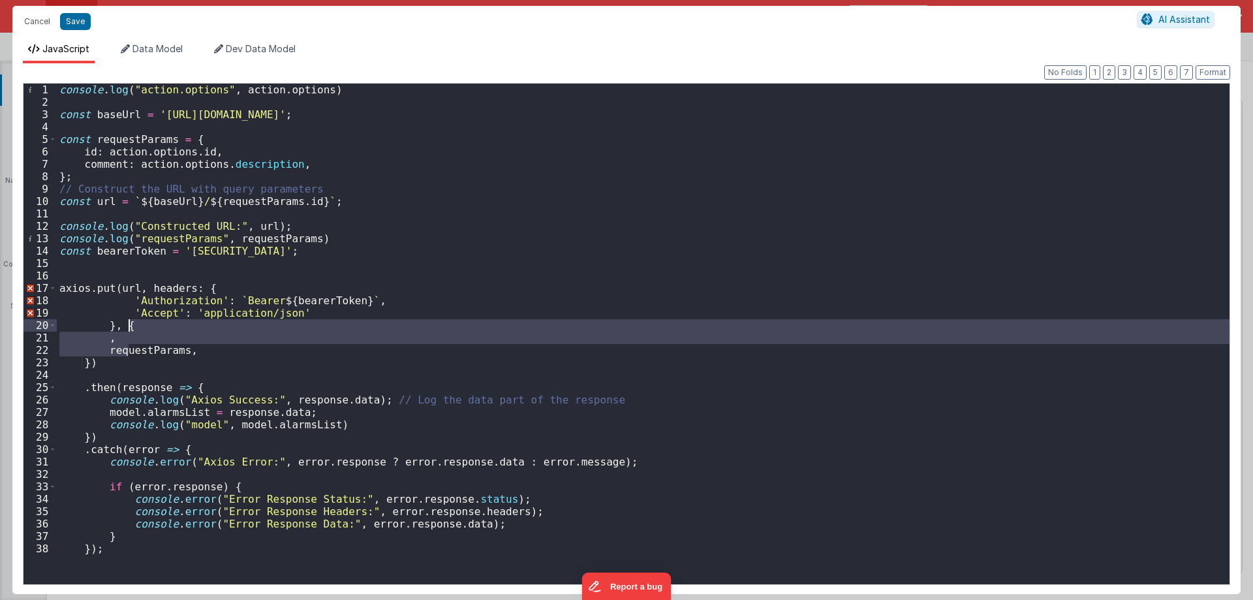
drag, startPoint x: 127, startPoint y: 344, endPoint x: 145, endPoint y: 329, distance: 23.6
click at [145, 329] on div "console . log ( "action.options" , action . options ) const baseUrl = '[URL][DO…" at bounding box center [643, 346] width 1172 height 525
click at [145, 329] on div "console . log ( "action.options" , action . options ) const baseUrl = '[URL][DO…" at bounding box center [643, 334] width 1172 height 500
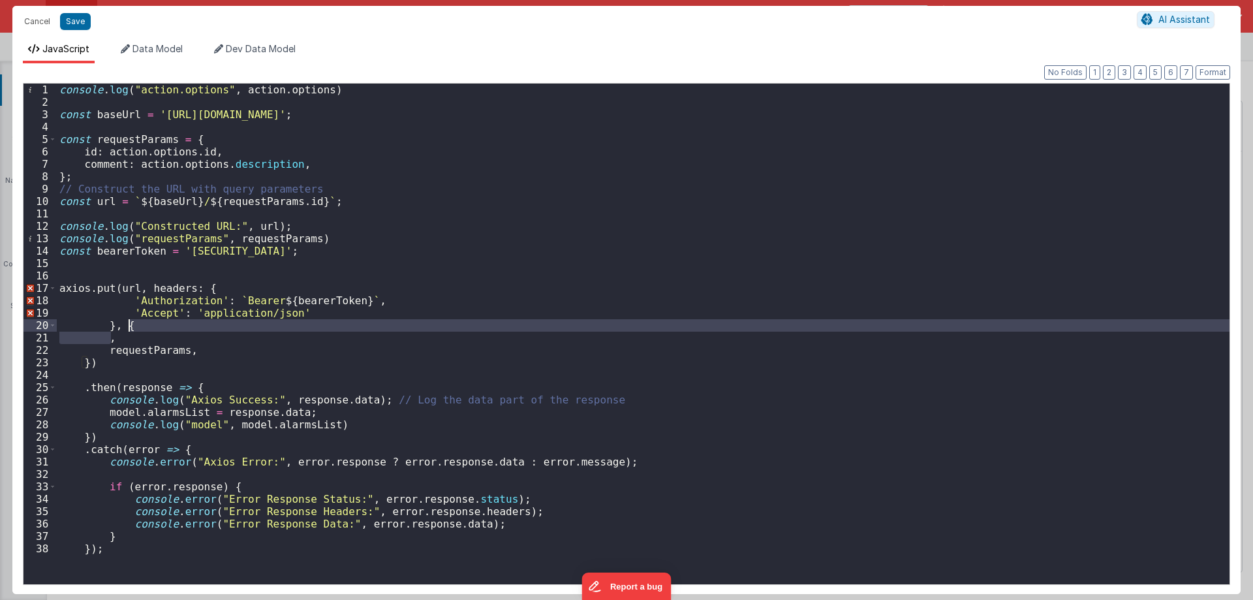
drag, startPoint x: 140, startPoint y: 338, endPoint x: 149, endPoint y: 329, distance: 13.4
click at [149, 329] on div "console . log ( "action.options" , action . options ) const baseUrl = '[URL][DO…" at bounding box center [643, 346] width 1172 height 525
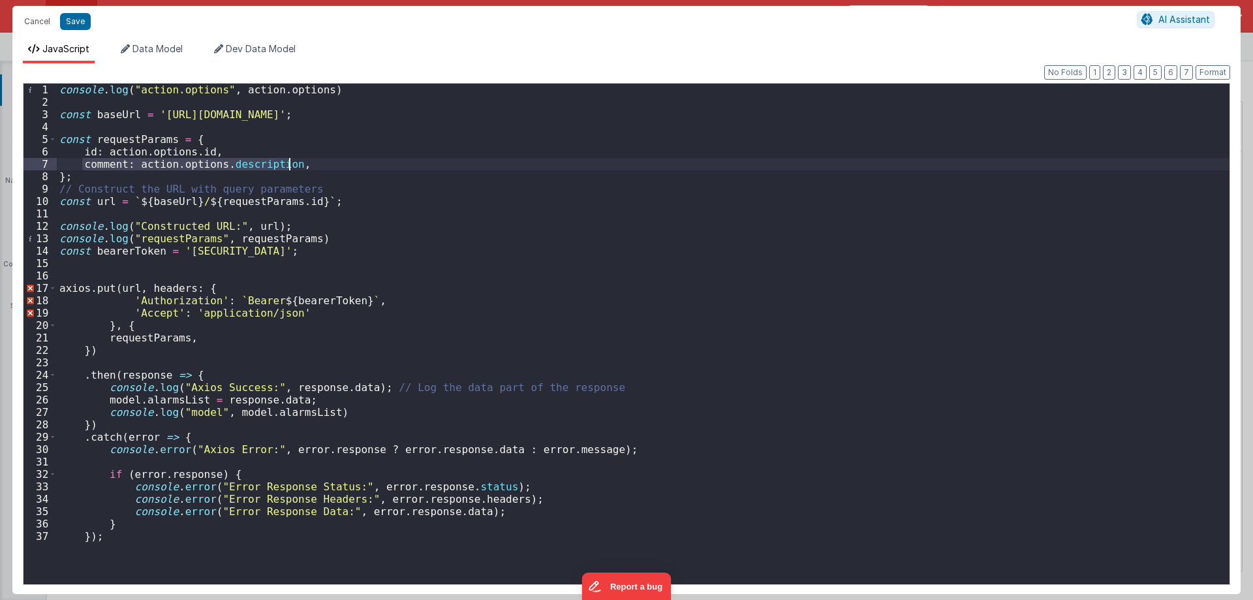
drag, startPoint x: 84, startPoint y: 168, endPoint x: 297, endPoint y: 170, distance: 212.7
click at [299, 168] on div "console . log ( "action.options" , action . options ) const baseUrl = '[URL][DO…" at bounding box center [643, 346] width 1172 height 525
click at [128, 333] on div "console . log ( "action.options" , action . options ) const baseUrl = '[URL][DO…" at bounding box center [643, 346] width 1172 height 525
click at [143, 329] on div "console . log ( "action.options" , action . options ) const baseUrl = '[URL][DO…" at bounding box center [643, 346] width 1172 height 525
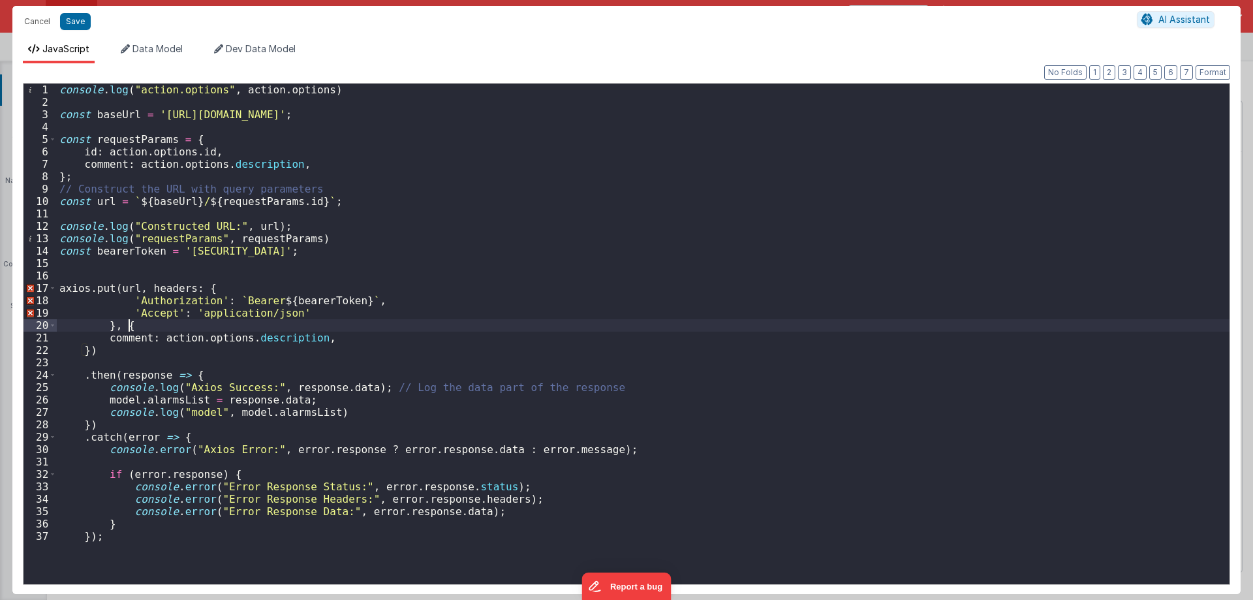
click at [170, 286] on div "console . log ( "action.options" , action . options ) const baseUrl = '[URL][DO…" at bounding box center [643, 346] width 1172 height 525
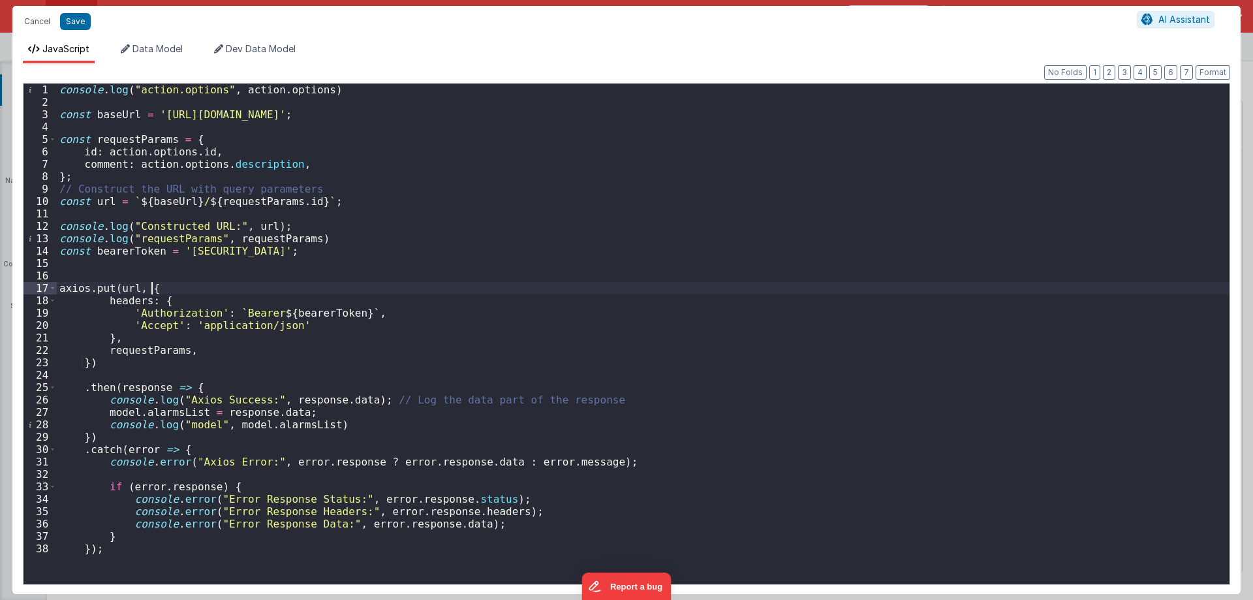
click at [177, 283] on div "console . log ( "action.options" , action . options ) const baseUrl = '[URL][DO…" at bounding box center [643, 346] width 1172 height 525
click at [112, 340] on div "console . log ( "action.options" , action . options ) const baseUrl = '[URL][DO…" at bounding box center [643, 346] width 1172 height 525
click at [161, 286] on div "console . log ( "action.options" , action . options ) const baseUrl = '[URL][DO…" at bounding box center [643, 346] width 1172 height 525
click at [87, 363] on div "console . log ( "action.options" , action . options ) const baseUrl = '[URL][DO…" at bounding box center [643, 346] width 1172 height 525
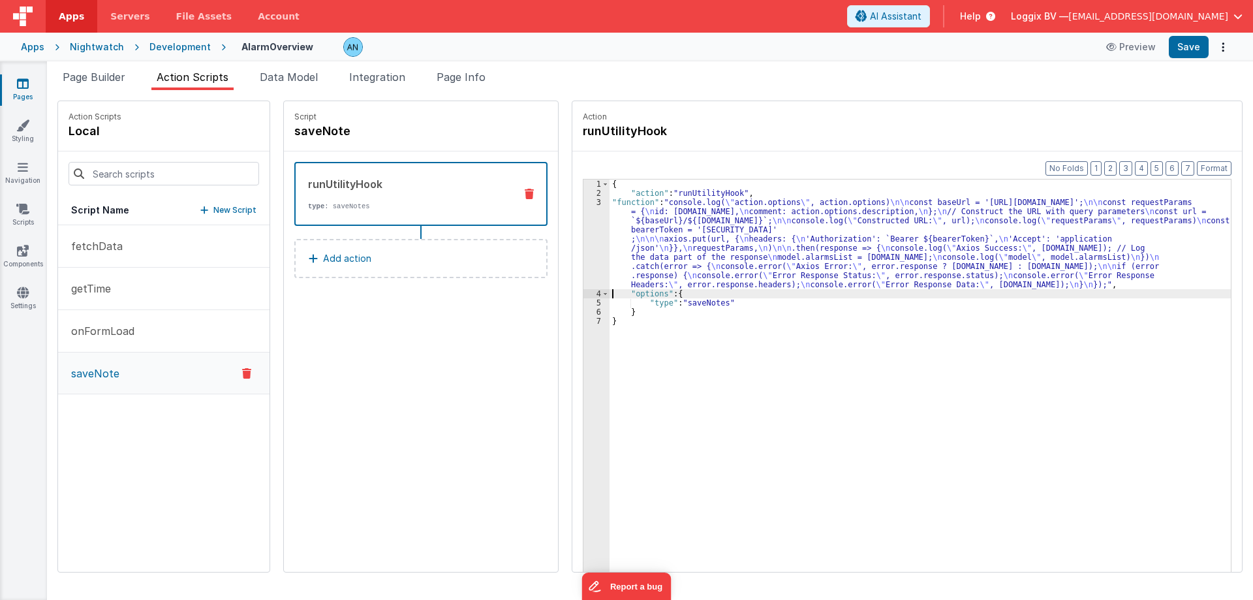
click at [590, 209] on div "3" at bounding box center [596, 243] width 26 height 91
click at [589, 204] on div "3" at bounding box center [596, 243] width 26 height 91
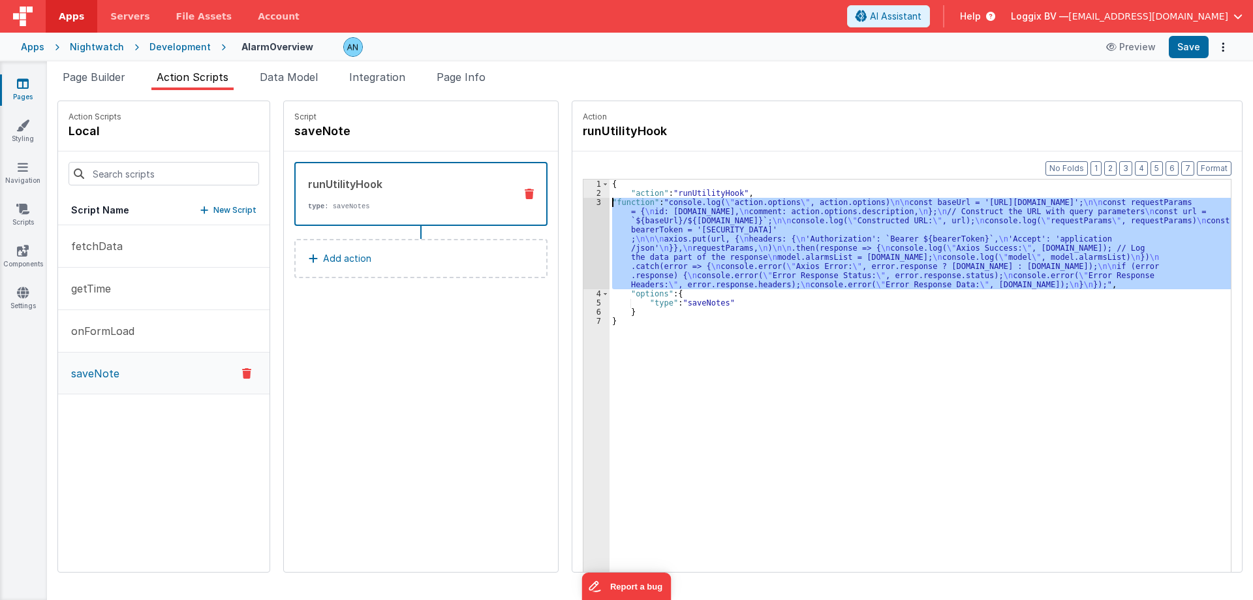
click at [586, 204] on div "3" at bounding box center [596, 243] width 26 height 91
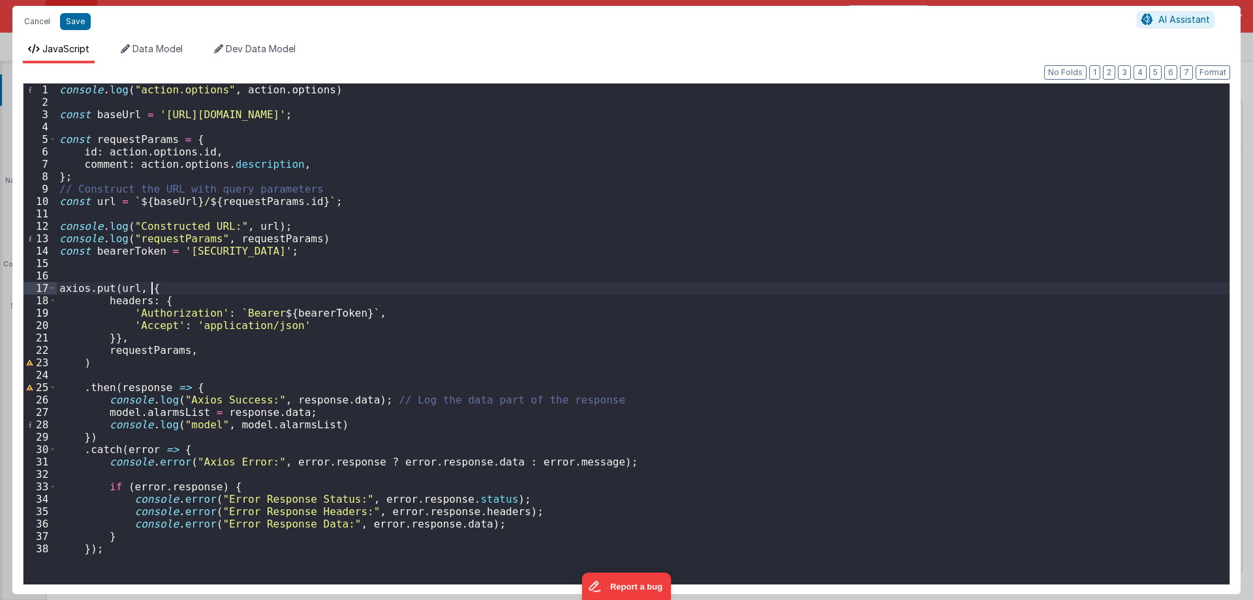
click at [172, 288] on div "console . log ( "action.options" , action . options ) const baseUrl = '[URL][DO…" at bounding box center [643, 346] width 1172 height 525
click at [109, 292] on div "console . log ( "action.options" , action . options ) const baseUrl = '[URL][DO…" at bounding box center [643, 346] width 1172 height 525
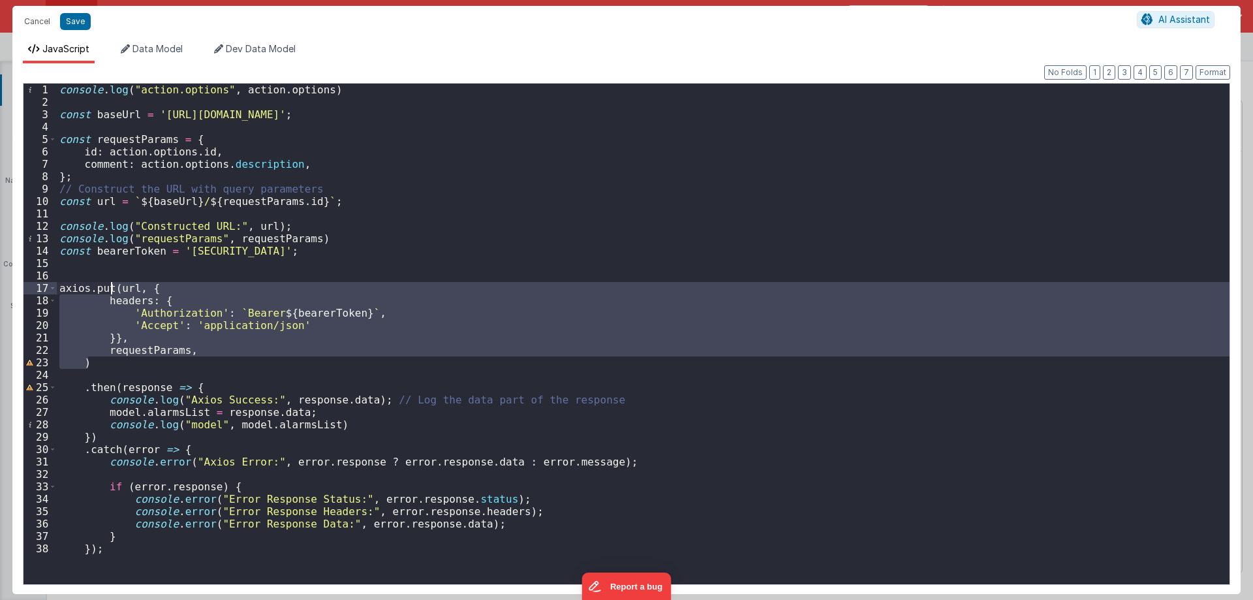
click at [109, 292] on div "console . log ( "action.options" , action . options ) const baseUrl = '[URL][DO…" at bounding box center [643, 346] width 1172 height 525
click at [99, 292] on div "console . log ( "action.options" , action . options ) const baseUrl = '[URL][DO…" at bounding box center [643, 346] width 1172 height 525
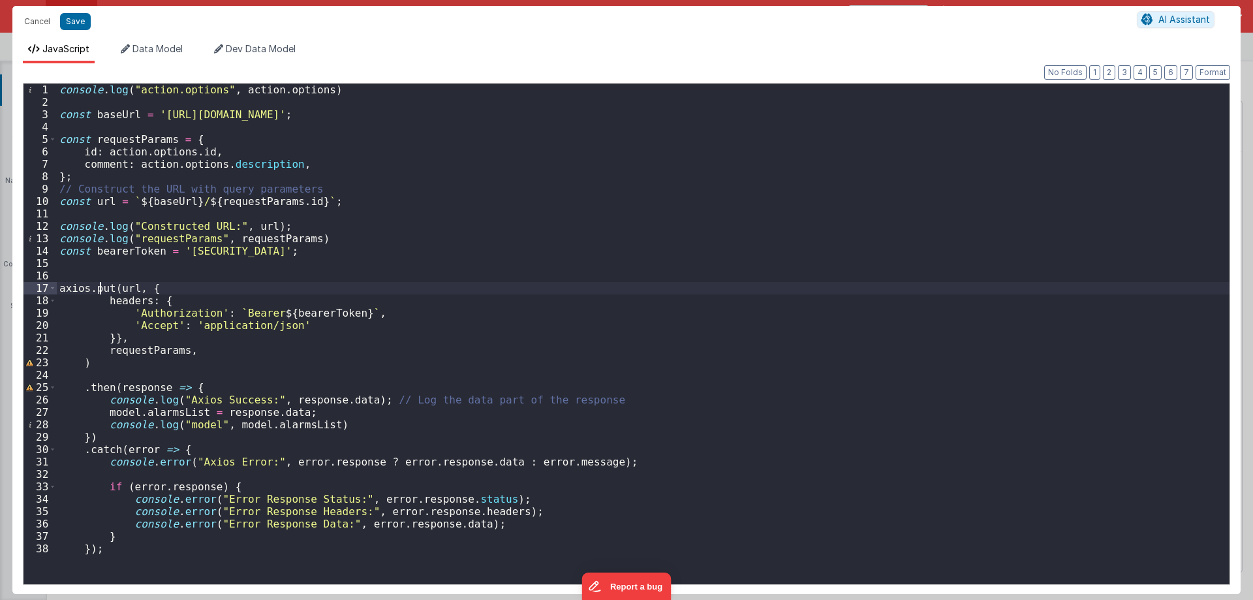
click at [99, 292] on div "console . log ( "action.options" , action . options ) const baseUrl = '[URL][DO…" at bounding box center [643, 346] width 1172 height 525
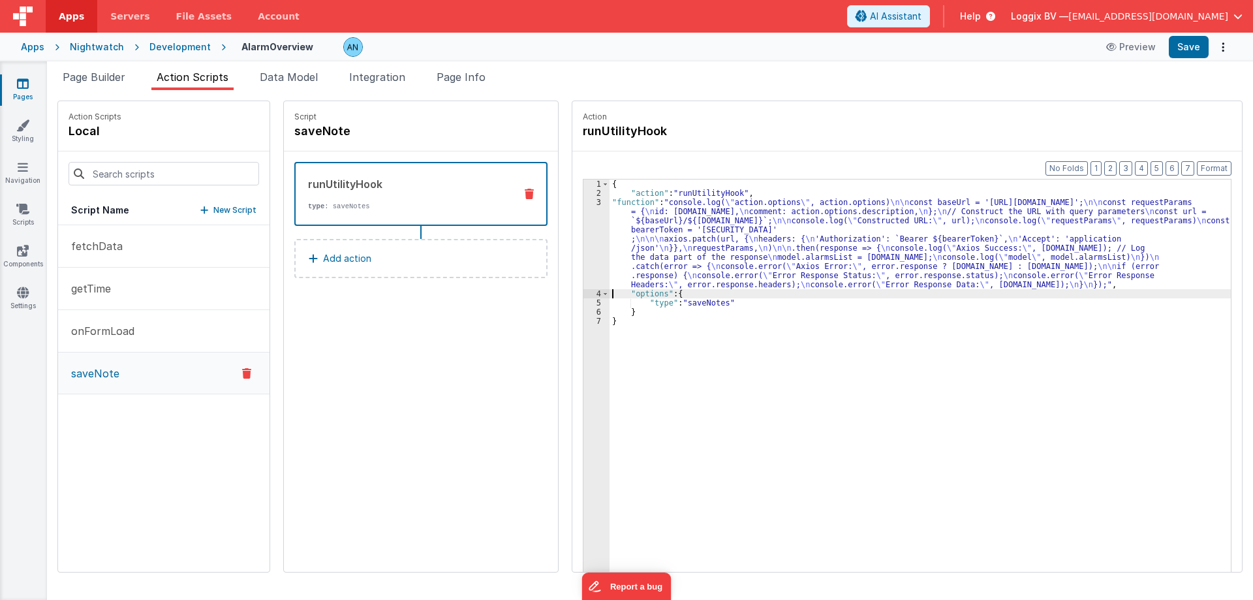
click at [583, 204] on div "3" at bounding box center [596, 243] width 26 height 91
click at [583, 201] on div "3" at bounding box center [596, 243] width 26 height 91
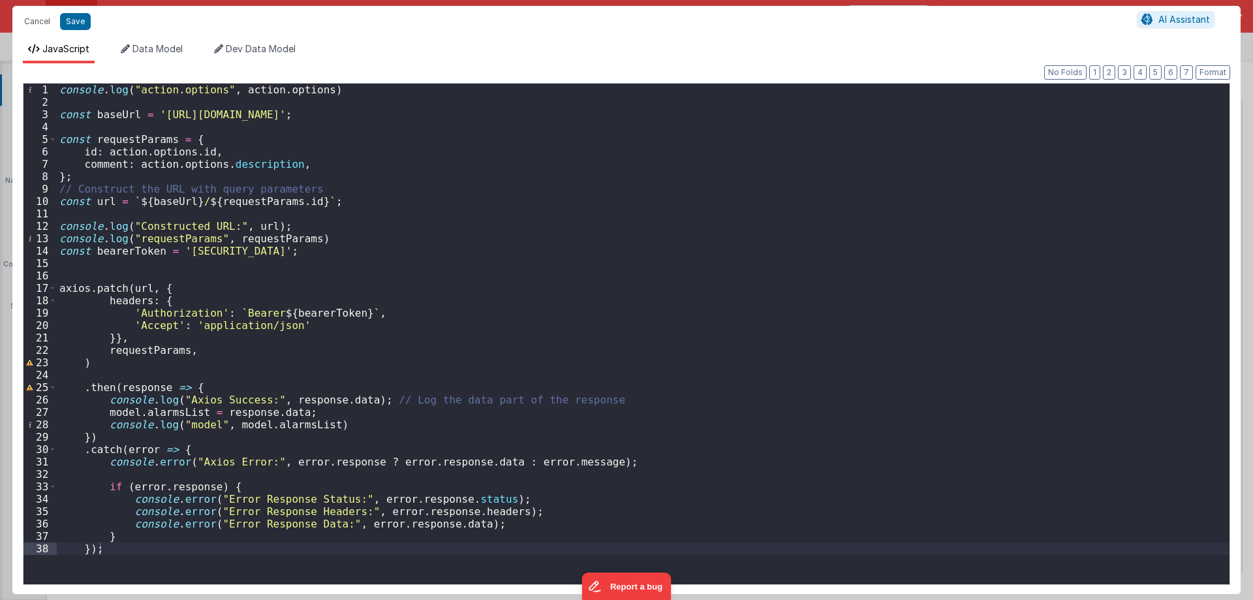
click at [168, 291] on div "console . log ( "action.options" , action . options ) const baseUrl = '[URL][DO…" at bounding box center [643, 346] width 1172 height 525
click at [114, 341] on div "console . log ( "action.options" , action . options ) const baseUrl = '[URL][DO…" at bounding box center [643, 346] width 1172 height 525
click at [187, 349] on div "console . log ( "action.options" , action . options ) const baseUrl = '[URL][DO…" at bounding box center [643, 346] width 1172 height 525
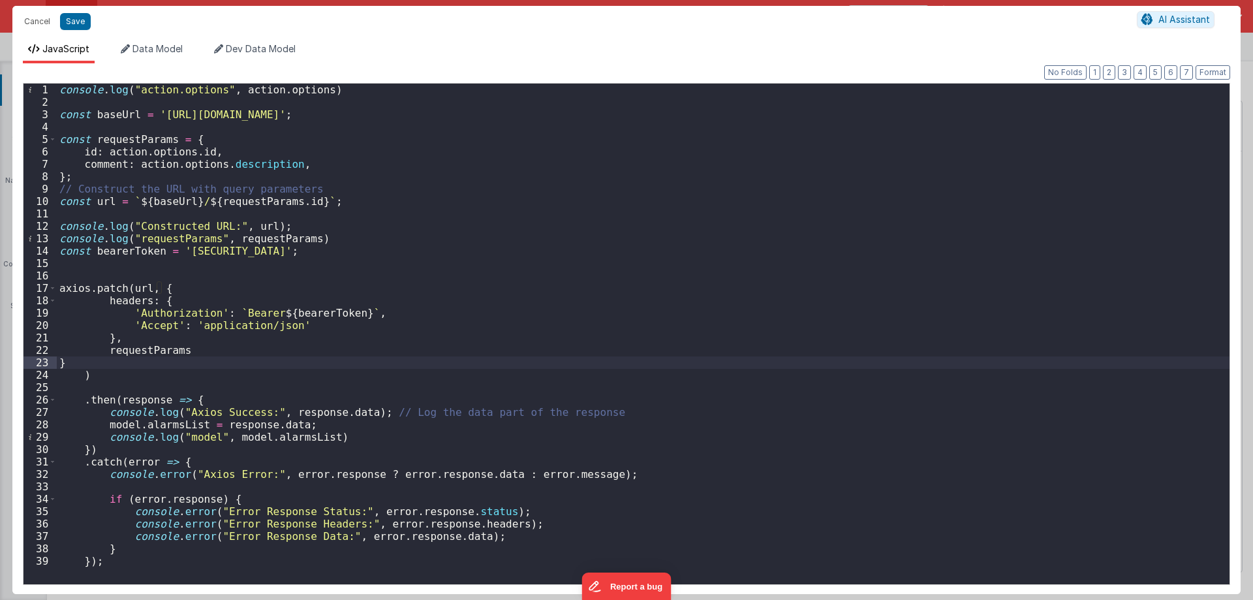
click at [161, 310] on div "console . log ( "action.options" , action . options ) const baseUrl = '[URL][DO…" at bounding box center [643, 346] width 1172 height 525
click at [243, 308] on div "console . log ( "action.options" , action . options ) const baseUrl = '[URL][DO…" at bounding box center [643, 346] width 1172 height 525
drag, startPoint x: 243, startPoint y: 308, endPoint x: 276, endPoint y: 314, distance: 33.9
click at [243, 308] on div "console . log ( "action.options" , action . options ) const baseUrl = '[URL][DO…" at bounding box center [643, 346] width 1172 height 525
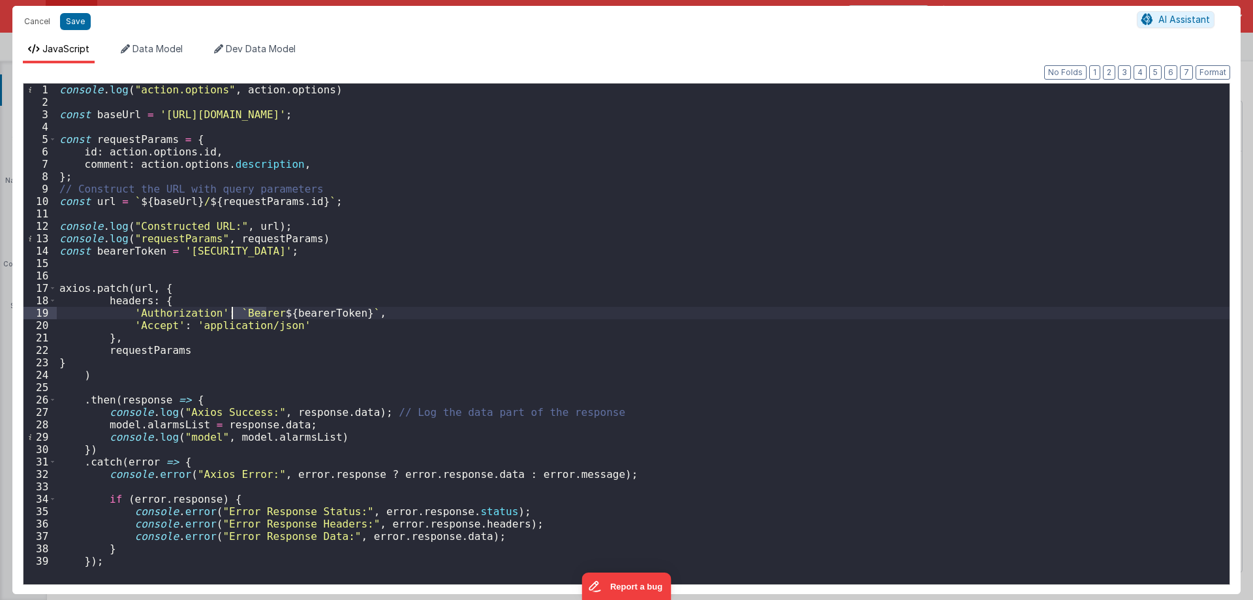
click at [280, 315] on div "console . log ( "action.options" , action . options ) const baseUrl = '[URL][DO…" at bounding box center [643, 346] width 1172 height 525
click at [307, 313] on div "console . log ( "action.options" , action . options ) const baseUrl = '[URL][DO…" at bounding box center [643, 334] width 1172 height 500
click at [307, 313] on div "console . log ( "action.options" , action . options ) const baseUrl = '[URL][DO…" at bounding box center [643, 346] width 1172 height 525
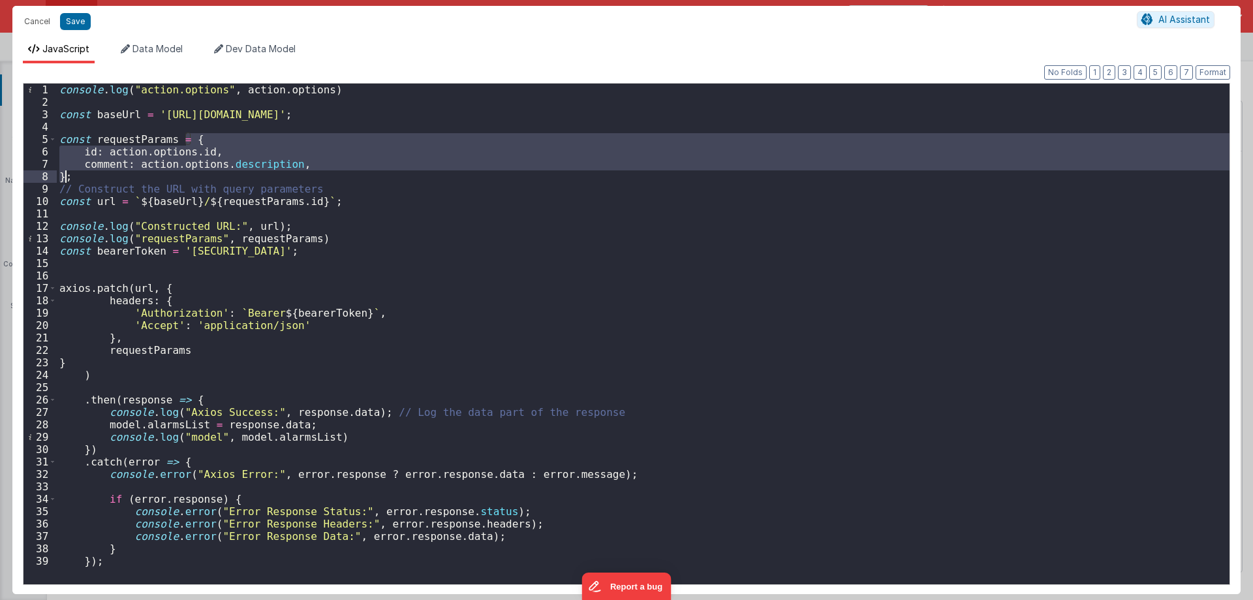
drag, startPoint x: 183, startPoint y: 142, endPoint x: 63, endPoint y: 177, distance: 125.1
click at [63, 177] on div "console . log ( "action.options" , action . options ) const baseUrl = '[URL][DO…" at bounding box center [643, 346] width 1172 height 525
click at [135, 348] on div "console . log ( "action.options" , action . options ) const baseUrl = '[URL][DO…" at bounding box center [643, 346] width 1172 height 525
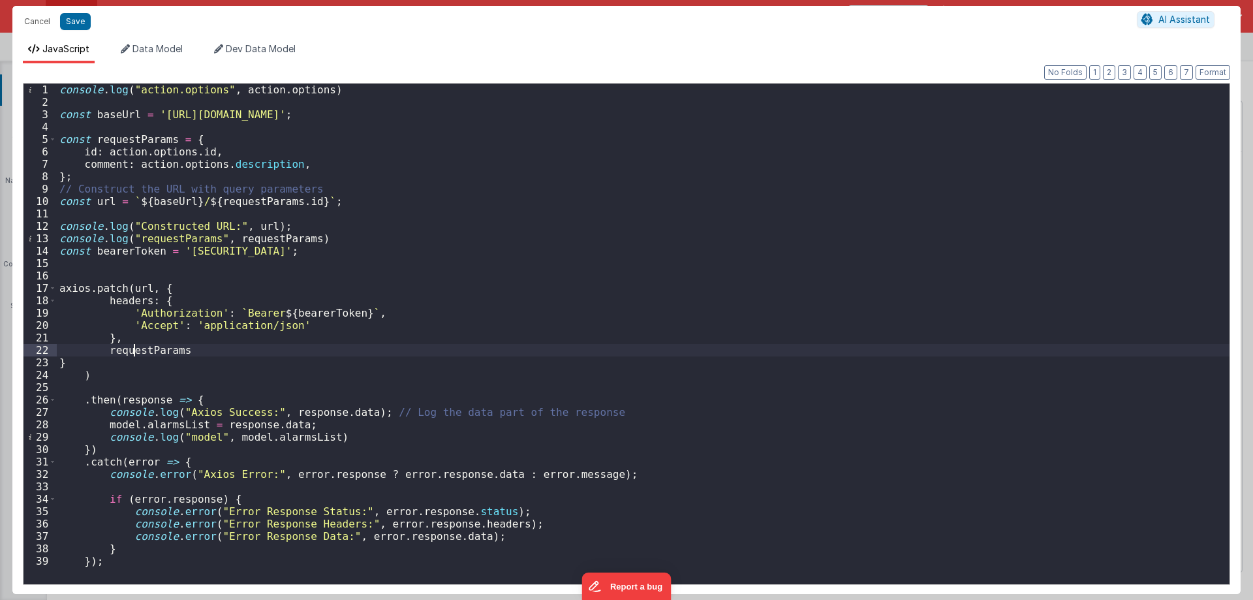
click at [135, 348] on div "console . log ( "action.options" , action . options ) const baseUrl = '[URL][DO…" at bounding box center [643, 346] width 1172 height 525
drag, startPoint x: 82, startPoint y: 166, endPoint x: 322, endPoint y: 159, distance: 240.2
click at [322, 159] on div "console . log ( "action.options" , action . options ) const baseUrl = '[URL][DO…" at bounding box center [643, 346] width 1172 height 525
click at [145, 350] on div "console . log ( "action.options" , action . options ) const baseUrl = '[URL][DO…" at bounding box center [643, 346] width 1172 height 525
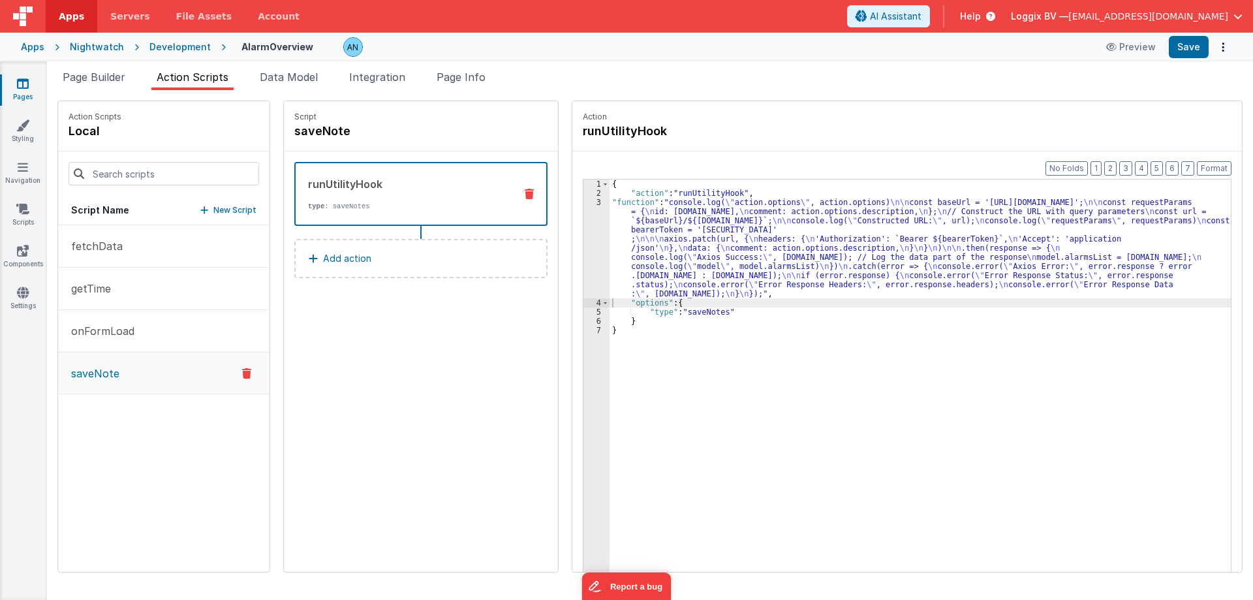
click at [583, 213] on div "3" at bounding box center [596, 248] width 26 height 100
click at [585, 202] on div "3" at bounding box center [596, 248] width 26 height 100
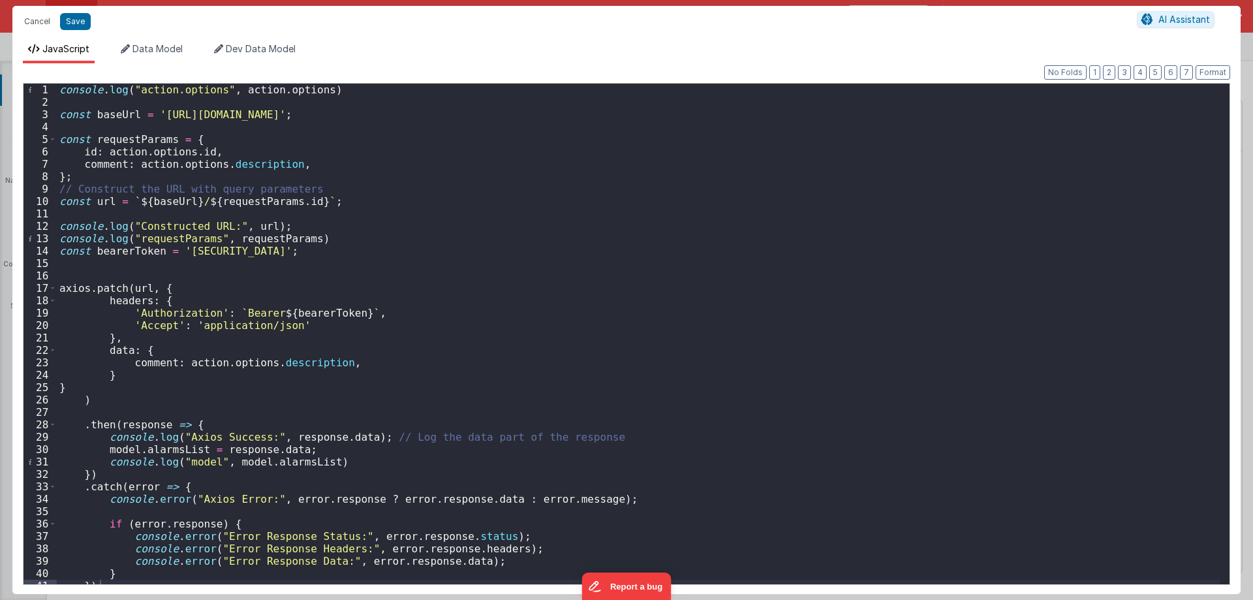
click at [135, 284] on div "console . log ( "action.options" , action . options ) const baseUrl = '[URL][DO…" at bounding box center [638, 346] width 1163 height 525
click at [115, 288] on div "console . log ( "action.options" , action . options ) const baseUrl = '[URL][DO…" at bounding box center [638, 346] width 1163 height 525
click at [114, 288] on div "console . log ( "action.options" , action . options ) const baseUrl = '[URL][DO…" at bounding box center [638, 346] width 1163 height 525
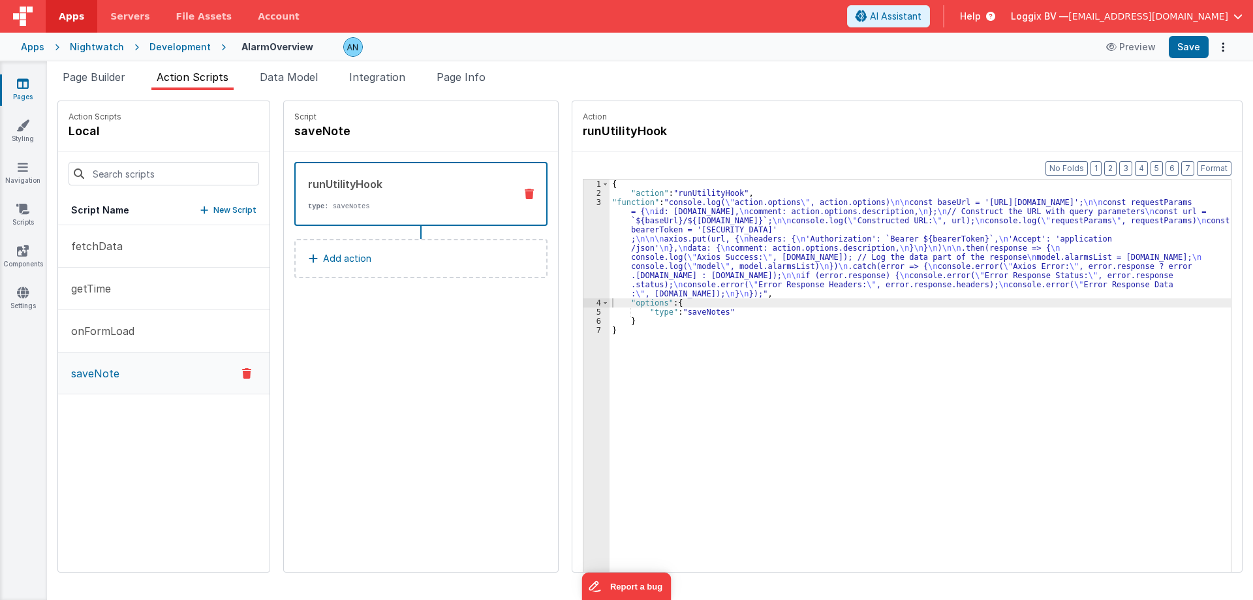
click at [594, 209] on div "3" at bounding box center [596, 248] width 26 height 100
click at [590, 207] on div "3" at bounding box center [596, 248] width 26 height 100
click at [584, 206] on div "3" at bounding box center [596, 248] width 26 height 100
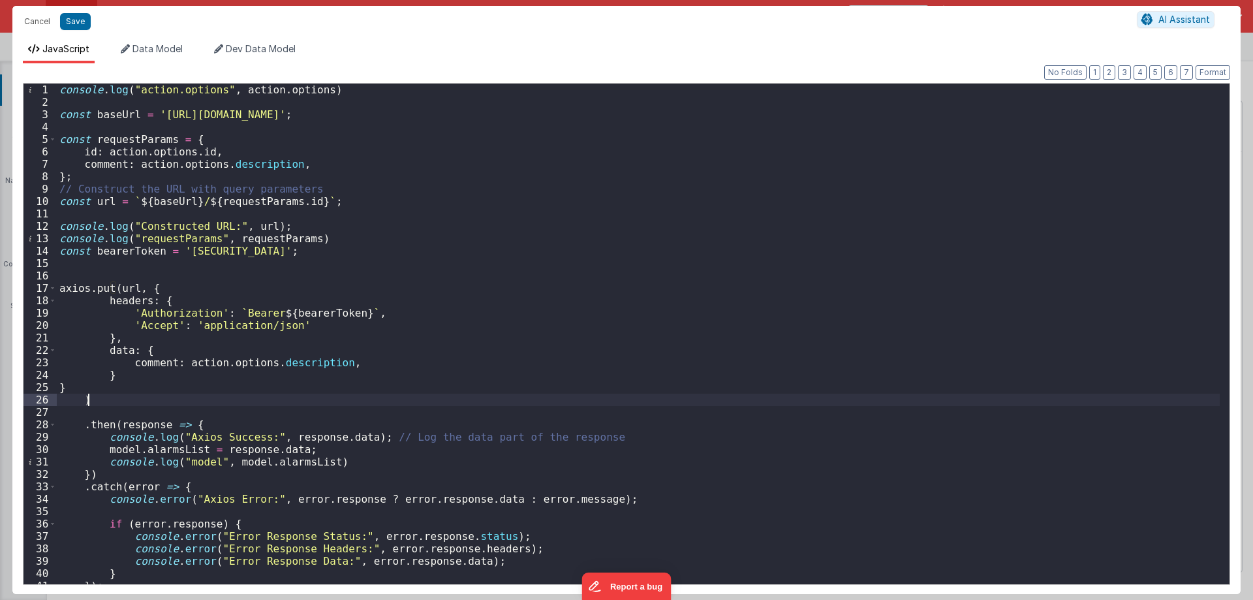
click at [105, 396] on div "console . log ( "action.options" , action . options ) const baseUrl = '[URL][DO…" at bounding box center [638, 346] width 1163 height 525
click at [156, 284] on div "console . log ( "action.options" , action . options ) const baseUrl = '[URL][DO…" at bounding box center [638, 346] width 1163 height 525
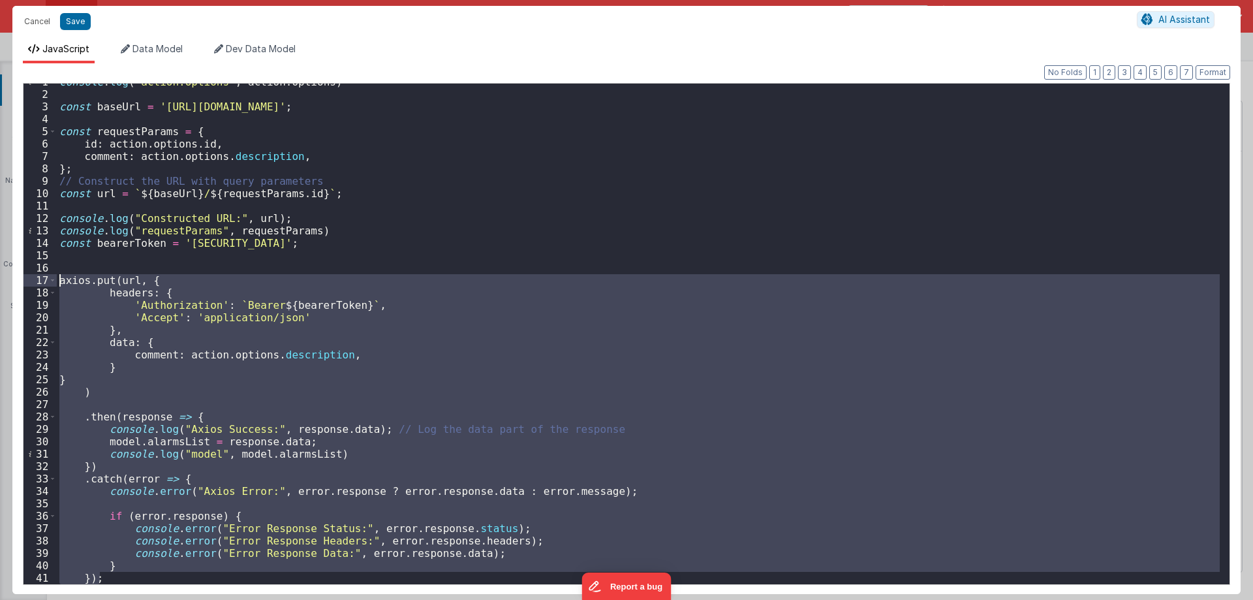
drag, startPoint x: 117, startPoint y: 577, endPoint x: 35, endPoint y: 284, distance: 303.5
click at [35, 284] on div "1 2 3 4 5 6 7 8 9 10 11 12 13 14 15 16 17 18 19 20 21 22 23 24 25 26 27 28 29 3…" at bounding box center [626, 334] width 1207 height 502
click at [215, 337] on div "console . log ( "action.options" , action . options ) const baseUrl = '[URL][DO…" at bounding box center [638, 334] width 1163 height 500
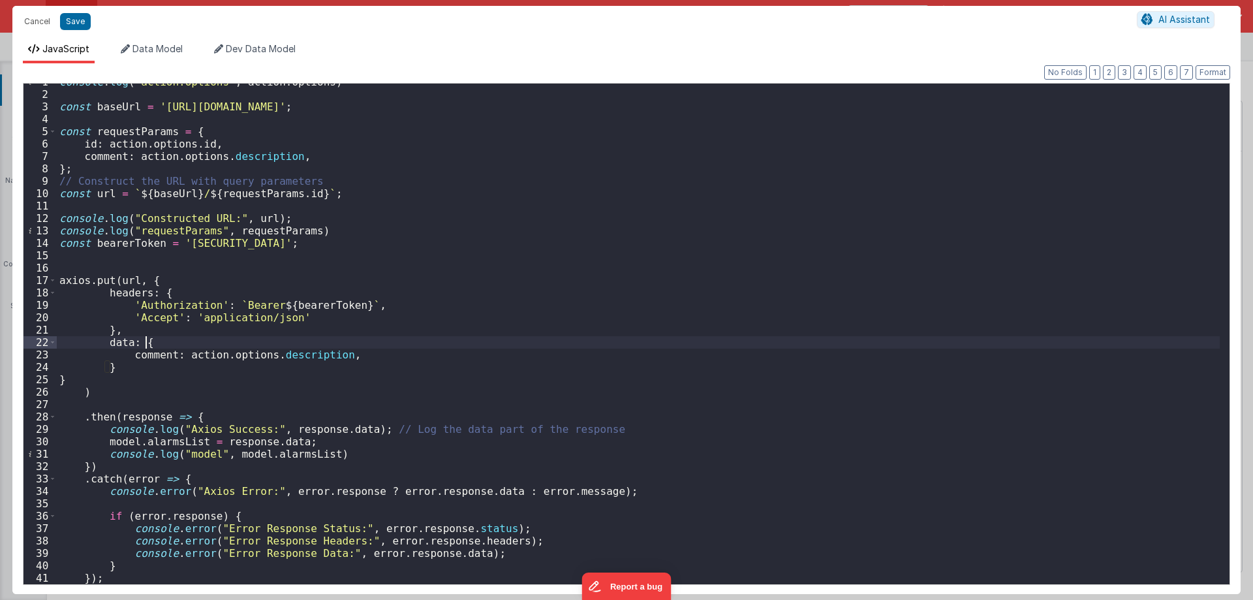
click at [153, 283] on div "console . log ( "action.options" , action . options ) const baseUrl = '[URL][DO…" at bounding box center [638, 338] width 1163 height 525
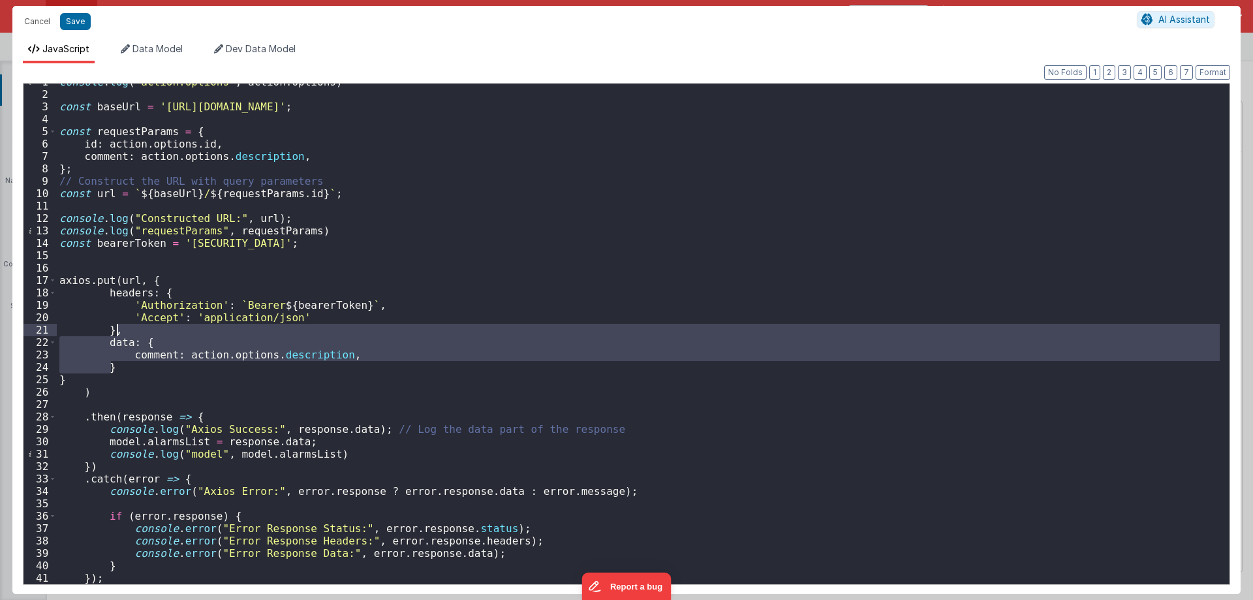
drag, startPoint x: 126, startPoint y: 362, endPoint x: 129, endPoint y: 332, distance: 30.2
click at [129, 332] on div "console . log ( "action.options" , action . options ) const baseUrl = '[URL][DO…" at bounding box center [638, 338] width 1163 height 525
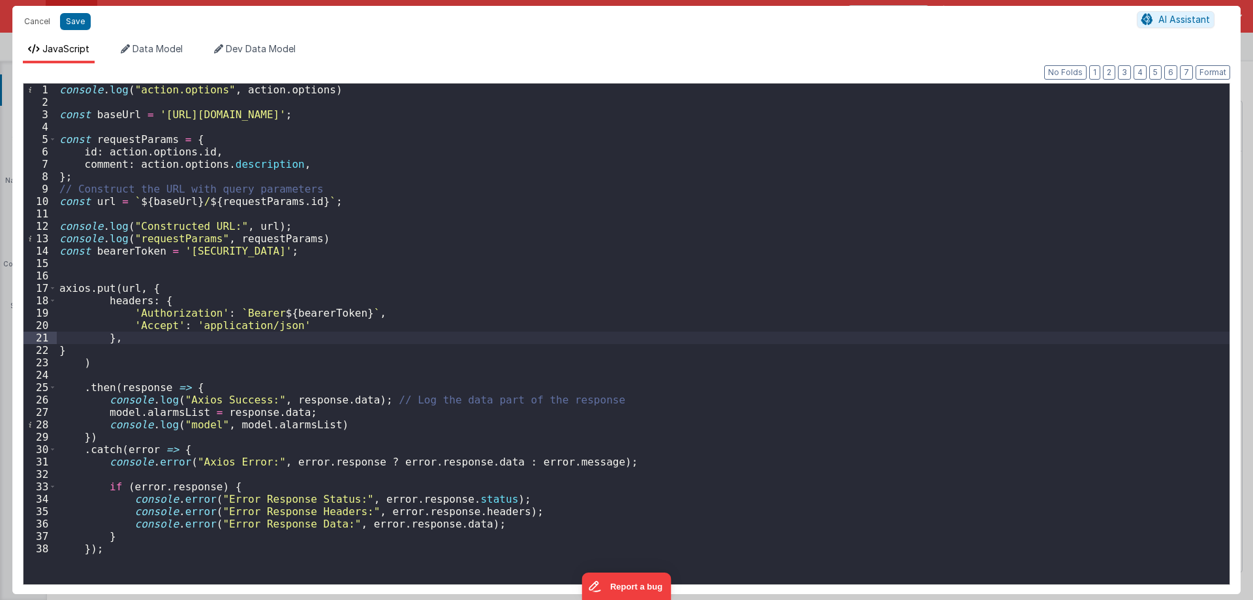
click at [157, 291] on div "console . log ( "action.options" , action . options ) const baseUrl = '[URL][DO…" at bounding box center [643, 346] width 1172 height 525
paste textarea
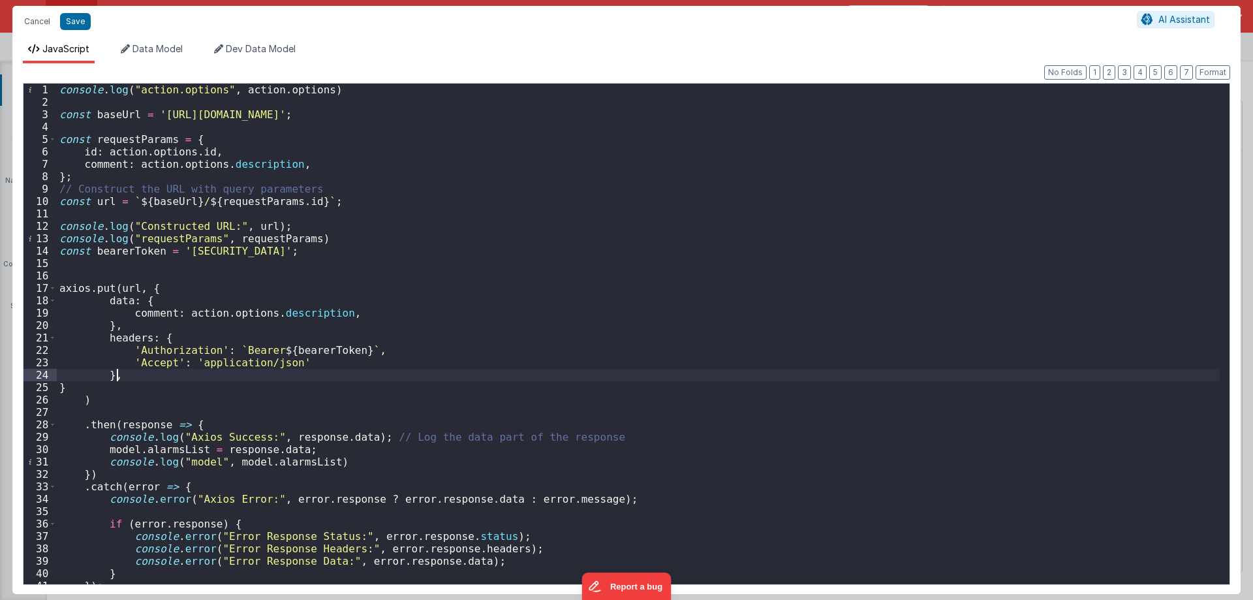
click at [150, 378] on div "console . log ( "action.options" , action . options ) const baseUrl = '[URL][DO…" at bounding box center [638, 346] width 1163 height 525
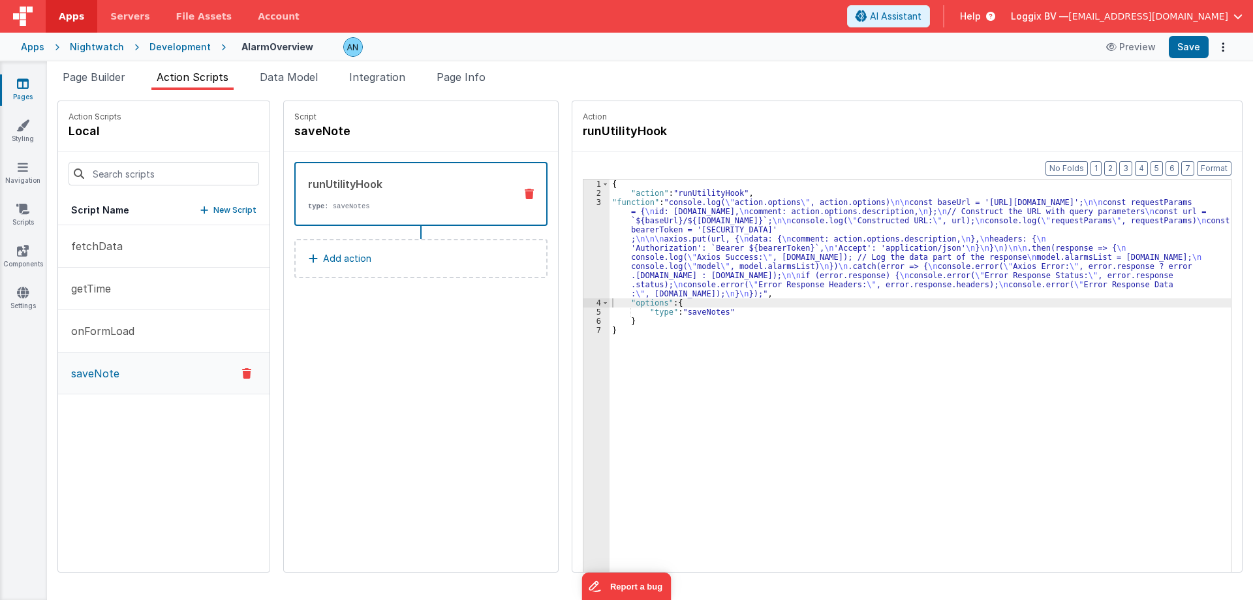
click at [587, 212] on div "3" at bounding box center [596, 248] width 26 height 100
click at [584, 205] on div "3" at bounding box center [596, 248] width 26 height 100
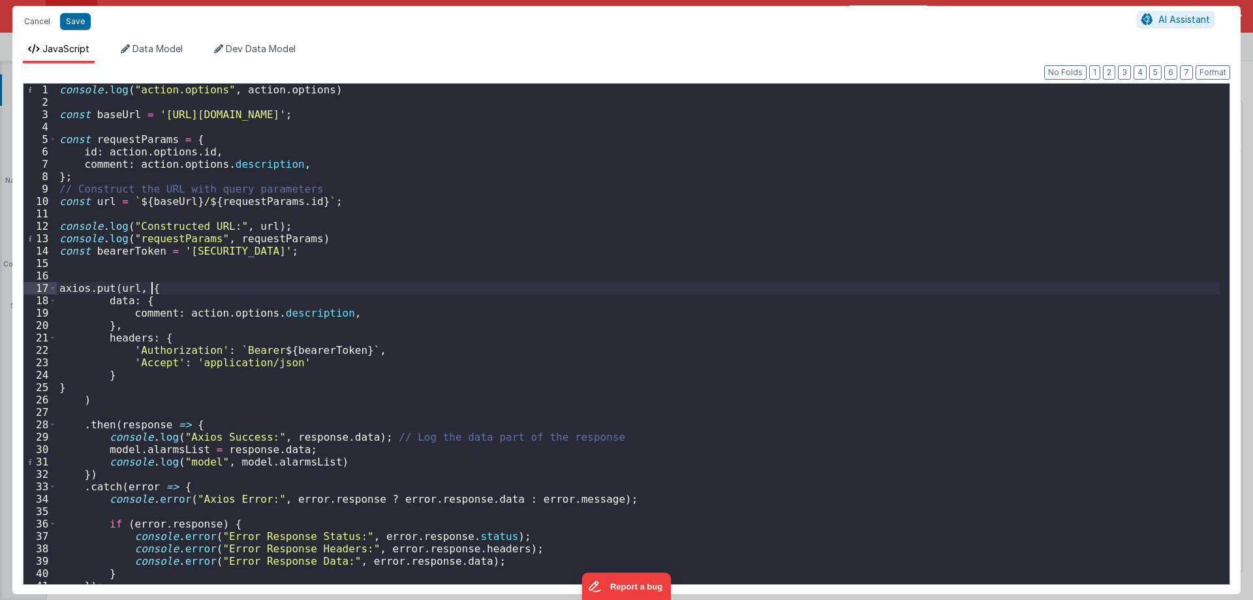
click at [180, 290] on div "console . log ( "action.options" , action . options ) const baseUrl = '[URL][DO…" at bounding box center [638, 346] width 1163 height 525
click at [121, 301] on div "console . log ( "action.options" , action . options ) const baseUrl = '[URL][DO…" at bounding box center [638, 346] width 1163 height 525
click at [122, 301] on div "console . log ( "action.options" , action . options ) const baseUrl = '[URL][DO…" at bounding box center [638, 346] width 1163 height 525
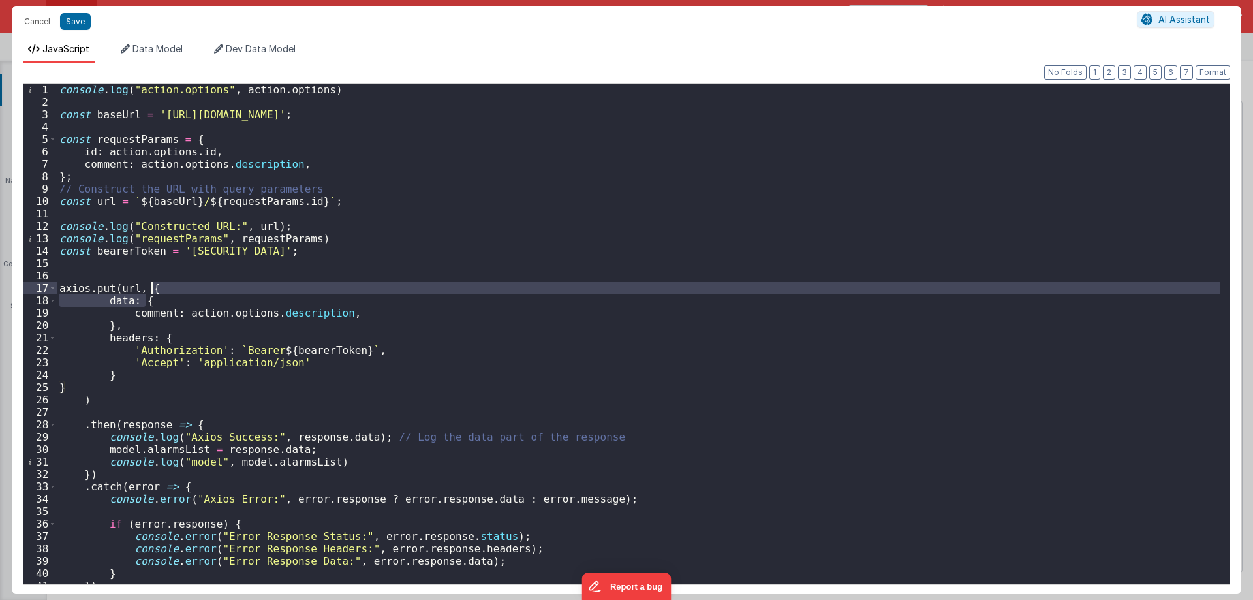
drag, startPoint x: 157, startPoint y: 300, endPoint x: 180, endPoint y: 286, distance: 27.2
click at [180, 286] on div "console . log ( "action.options" , action . options ) const baseUrl = '[URL][DO…" at bounding box center [638, 346] width 1163 height 525
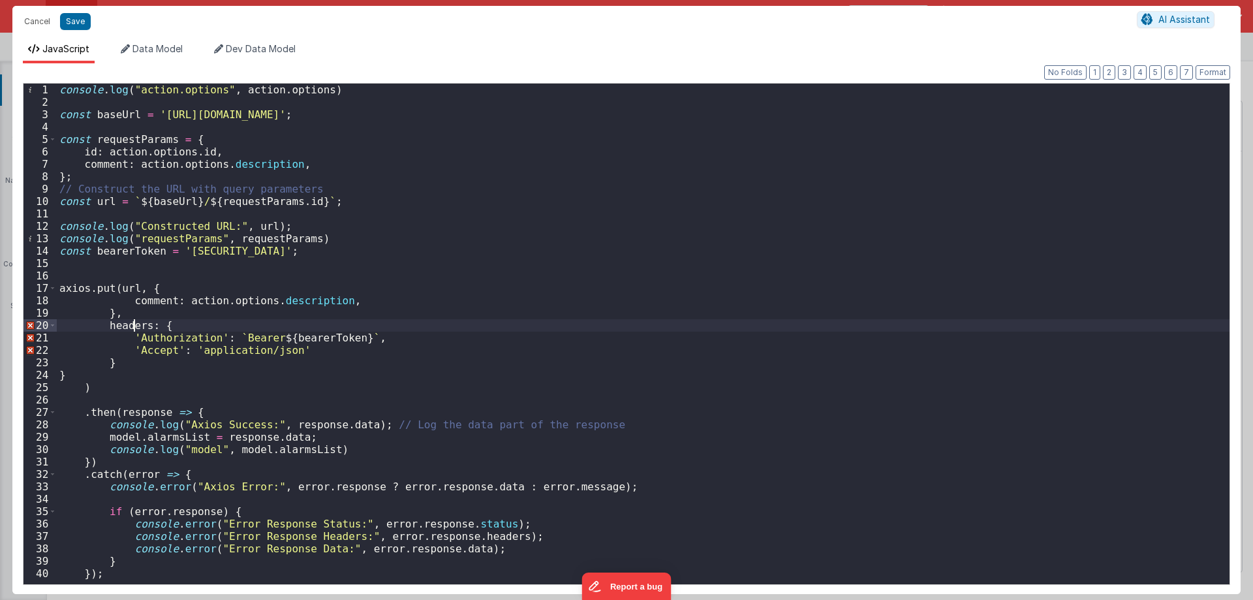
click at [131, 325] on div "console . log ( "action.options" , action . options ) const baseUrl = '[URL][DO…" at bounding box center [643, 346] width 1172 height 525
click at [132, 316] on div "console . log ( "action.options" , action . options ) const baseUrl = '[URL][DO…" at bounding box center [643, 346] width 1172 height 525
click at [127, 365] on div "console . log ( "action.options" , action . options ) const baseUrl = '[URL][DO…" at bounding box center [643, 346] width 1172 height 525
click at [170, 328] on div "console . log ( "action.options" , action . options ) const baseUrl = '[URL][DO…" at bounding box center [643, 346] width 1172 height 525
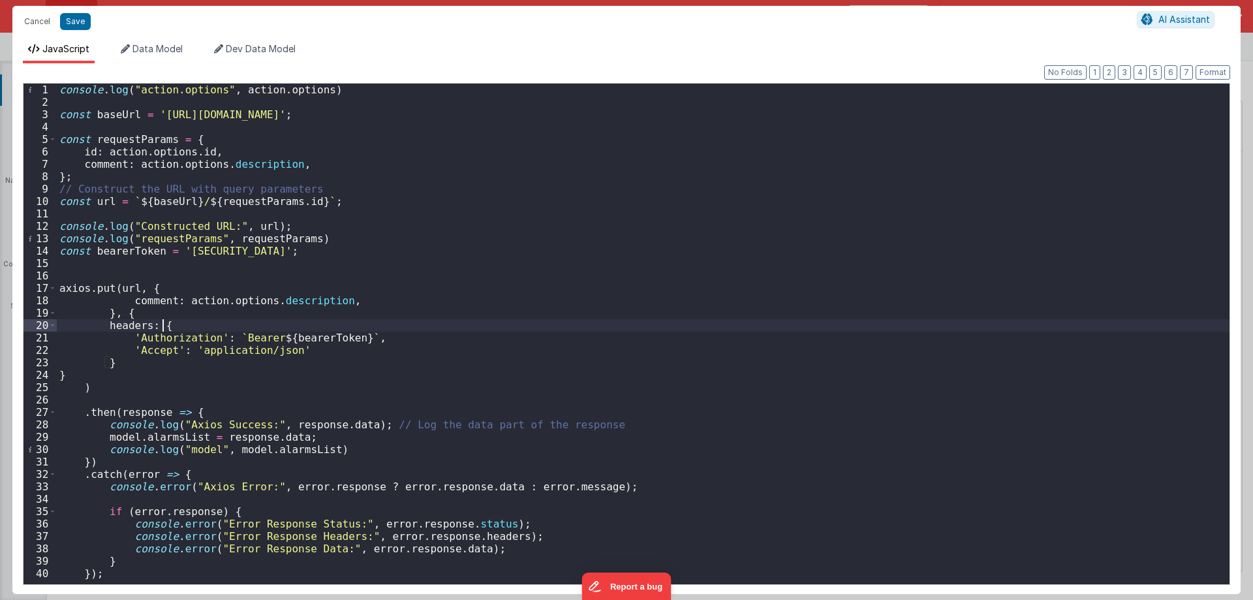
click at [164, 287] on div "console . log ( "action.options" , action . options ) const baseUrl = '[URL][DO…" at bounding box center [643, 346] width 1172 height 525
drag, startPoint x: 136, startPoint y: 315, endPoint x: 153, endPoint y: 314, distance: 17.0
click at [137, 315] on div "console . log ( "action.options" , action . options ) const baseUrl = '[URL][DO…" at bounding box center [643, 346] width 1172 height 525
click at [169, 325] on div "console . log ( "action.options" , action . options ) const baseUrl = '[URL][DO…" at bounding box center [643, 346] width 1172 height 525
click at [137, 370] on div "console . log ( "action.options" , action . options ) const baseUrl = '[URL][DO…" at bounding box center [643, 346] width 1172 height 525
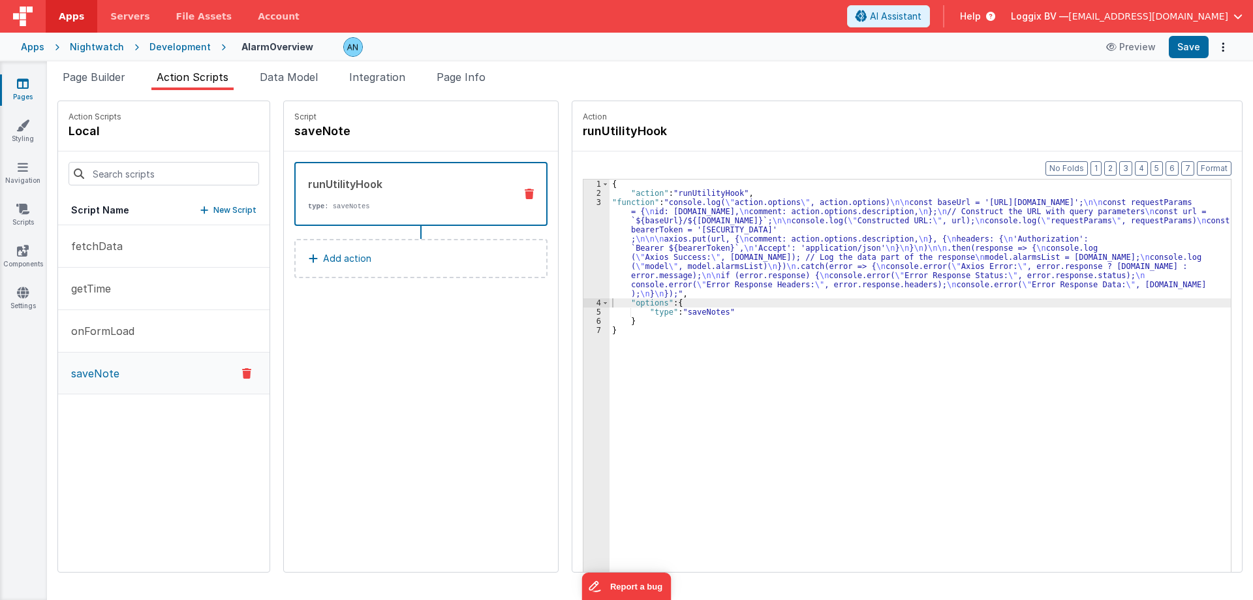
click at [27, 82] on icon at bounding box center [23, 83] width 12 height 13
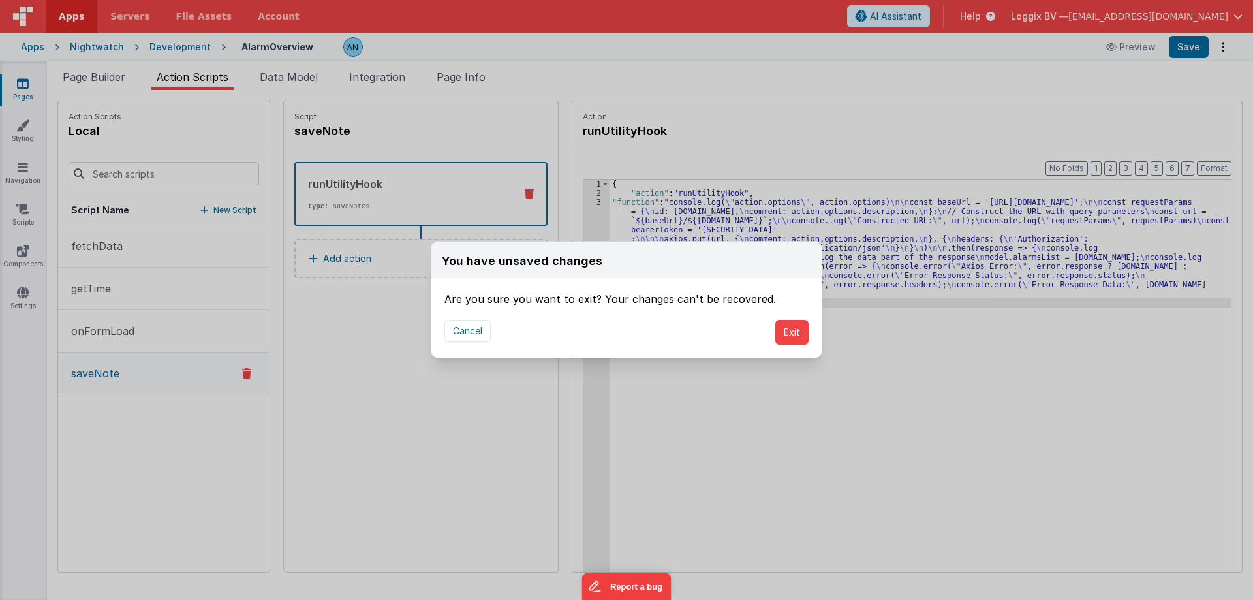
click at [772, 324] on div "Cancel Exit" at bounding box center [626, 332] width 390 height 51
click at [787, 335] on button "Exit" at bounding box center [791, 332] width 33 height 25
